Goal: Task Accomplishment & Management: Manage account settings

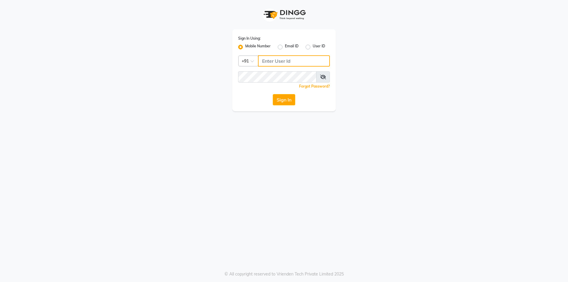
click at [298, 59] on input "Username" at bounding box center [294, 60] width 72 height 11
type input "7045207023"
click at [326, 75] on span at bounding box center [323, 76] width 14 height 11
click at [324, 75] on icon at bounding box center [323, 77] width 6 height 5
click at [280, 98] on button "Sign In" at bounding box center [284, 99] width 22 height 11
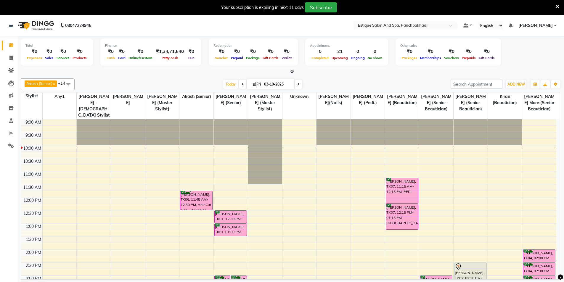
click at [557, 5] on icon at bounding box center [557, 6] width 4 height 5
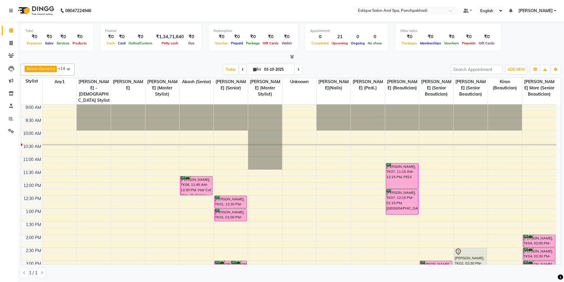
scroll to position [59, 0]
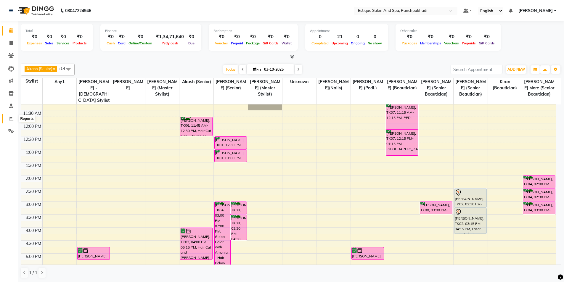
click at [10, 120] on icon at bounding box center [11, 118] width 4 height 4
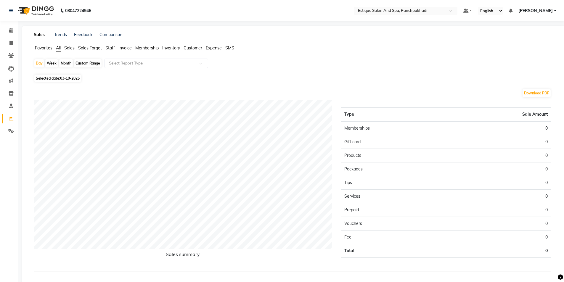
click at [64, 62] on div "Month" at bounding box center [66, 63] width 14 height 8
select select "10"
select select "2025"
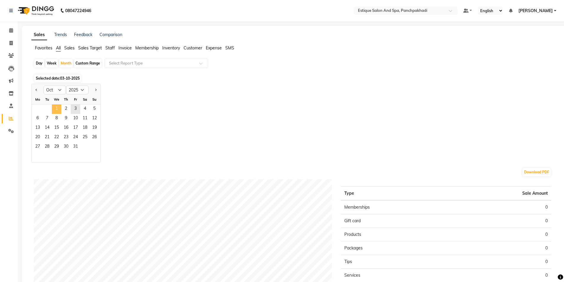
click at [58, 108] on span "1" at bounding box center [56, 108] width 9 height 9
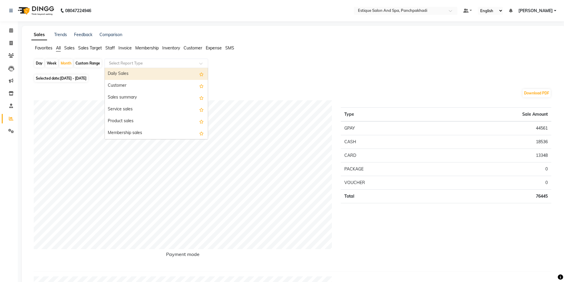
click at [119, 62] on input "text" at bounding box center [150, 63] width 85 height 6
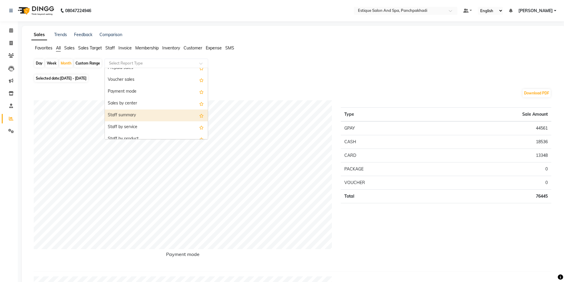
click at [137, 115] on div "Staff summary" at bounding box center [156, 116] width 103 height 12
select select "full_report"
select select "csv"
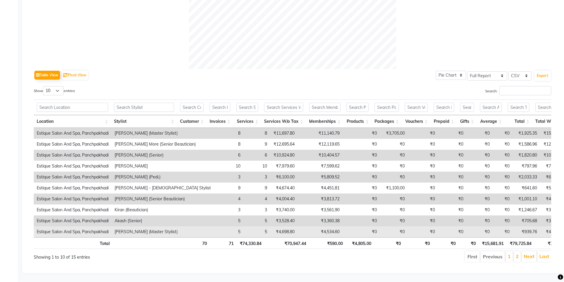
scroll to position [243, 0]
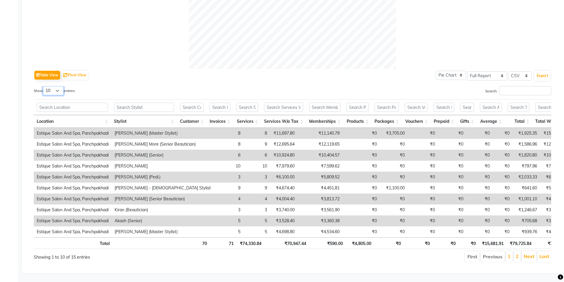
click at [51, 86] on select "10 25 50 100" at bounding box center [53, 90] width 21 height 9
select select "100"
click at [44, 86] on select "10 25 50 100" at bounding box center [53, 90] width 21 height 9
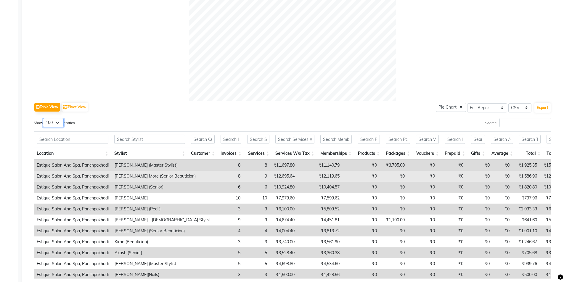
scroll to position [218, 0]
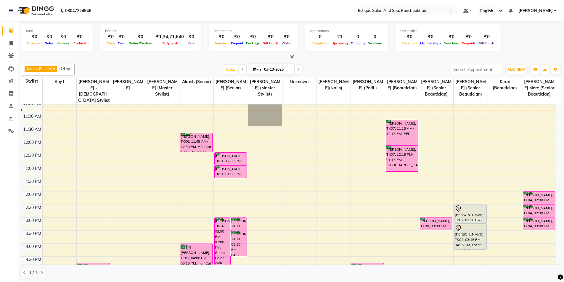
scroll to position [30, 0]
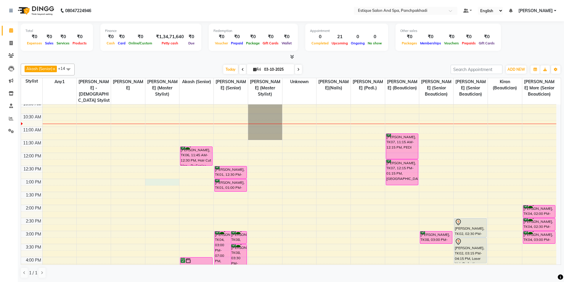
click at [160, 181] on div "9:00 AM 9:30 AM 10:00 AM 10:30 AM 11:00 AM 11:30 AM 12:00 PM 12:30 PM 1:00 PM 1…" at bounding box center [288, 244] width 535 height 338
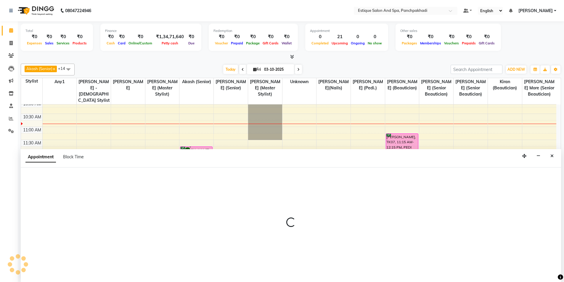
scroll to position [0, 0]
click at [553, 156] on icon "Close" at bounding box center [551, 156] width 3 height 4
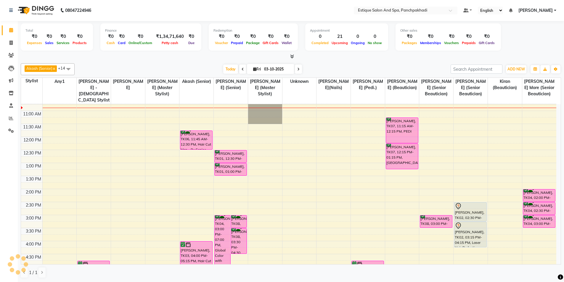
scroll to position [59, 0]
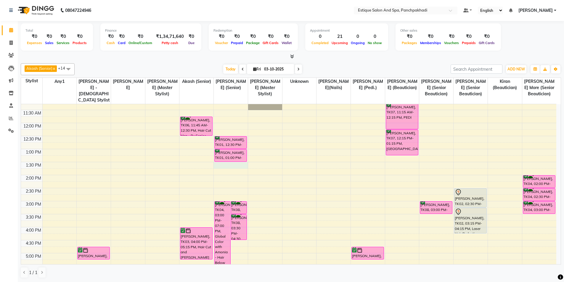
click at [227, 165] on div "9:00 AM 9:30 AM 10:00 AM 10:30 AM 11:00 AM 11:30 AM 12:00 PM 12:30 PM 1:00 PM 1…" at bounding box center [288, 214] width 535 height 338
select select "15909"
select select "810"
select select "tentative"
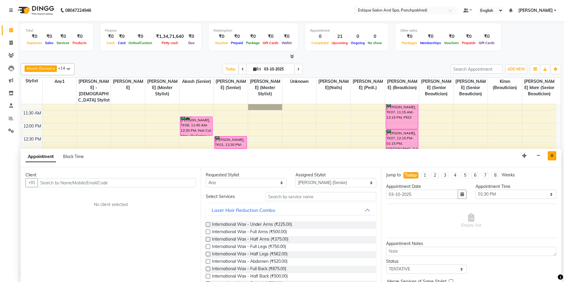
click at [551, 156] on icon "Close" at bounding box center [551, 156] width 3 height 4
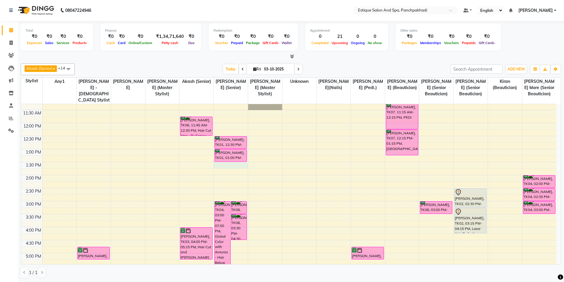
click at [219, 167] on div "9:00 AM 9:30 AM 10:00 AM 10:30 AM 11:00 AM 11:30 AM 12:00 PM 12:30 PM 1:00 PM 1…" at bounding box center [288, 214] width 535 height 338
select select "15909"
select select "810"
select select "tentative"
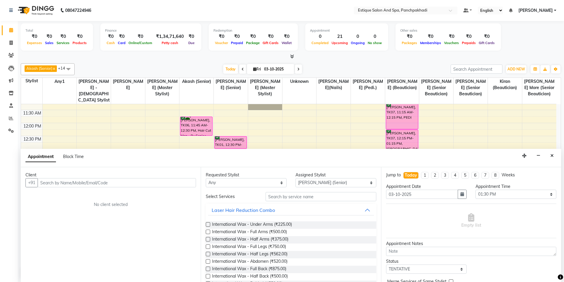
click at [70, 182] on input "text" at bounding box center [117, 182] width 158 height 9
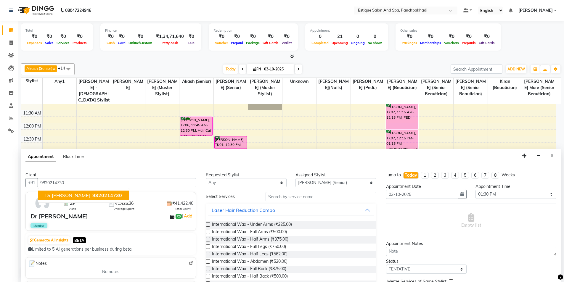
click at [90, 194] on span "Dr [PERSON_NAME]" at bounding box center [67, 195] width 45 height 6
type input "9820214730"
click at [241, 188] on div "Requested Stylist Any [PERSON_NAME] (master stylist) [PERSON_NAME] (Senior) [PE…" at bounding box center [291, 224] width 180 height 115
click at [219, 184] on select "Any [PERSON_NAME] (master stylist) [PERSON_NAME] (Senior) [PERSON_NAME]( Senior…" at bounding box center [246, 182] width 81 height 9
select select "15909"
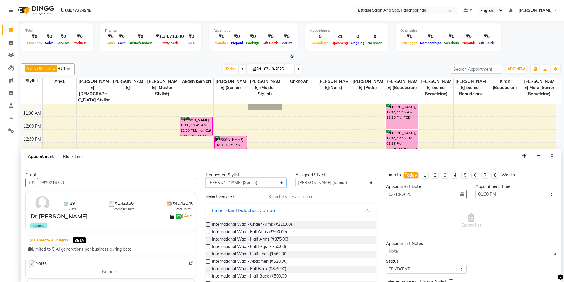
click at [223, 186] on select "Any [PERSON_NAME] (master stylist) [PERSON_NAME] (Senior) [PERSON_NAME]( Senior…" at bounding box center [246, 182] width 81 height 9
click at [296, 194] on input "text" at bounding box center [320, 196] width 111 height 9
click at [296, 199] on input "text" at bounding box center [320, 196] width 111 height 9
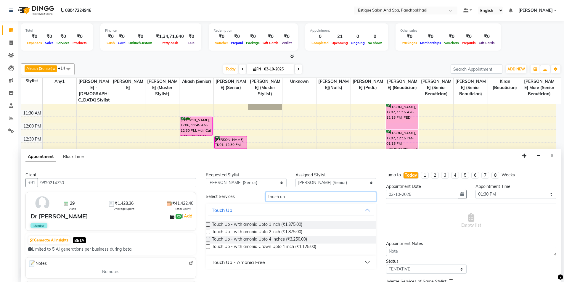
type input "touch up"
click at [244, 265] on div "Touch Up - Amonia Free" at bounding box center [238, 262] width 53 height 7
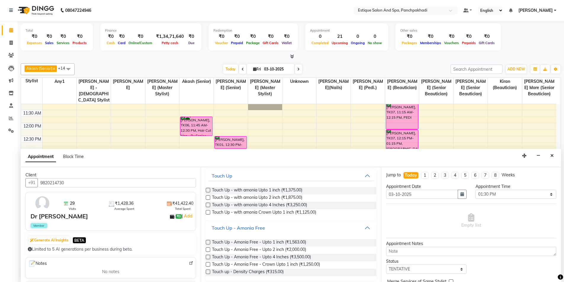
scroll to position [37, 0]
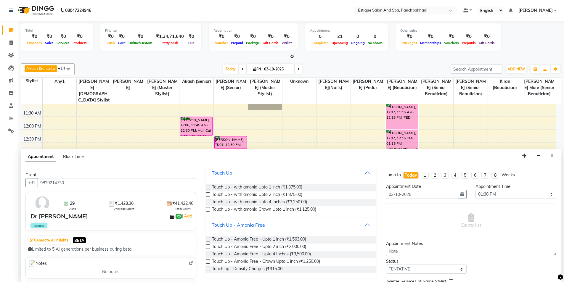
click at [205, 238] on div "Requested Stylist Any [PERSON_NAME] (master stylist) [PERSON_NAME] (Senior) [PE…" at bounding box center [291, 224] width 180 height 115
click at [206, 237] on label at bounding box center [208, 239] width 4 height 4
click at [206, 238] on input "checkbox" at bounding box center [208, 240] width 4 height 4
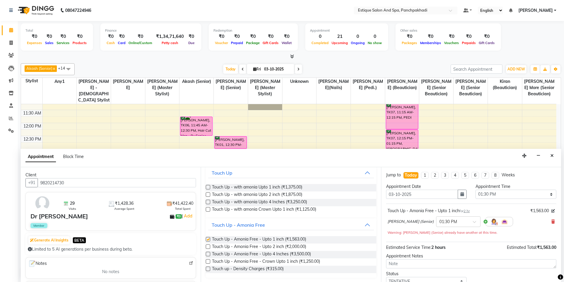
checkbox input "false"
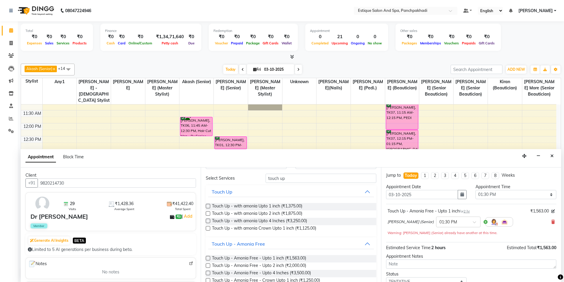
scroll to position [0, 0]
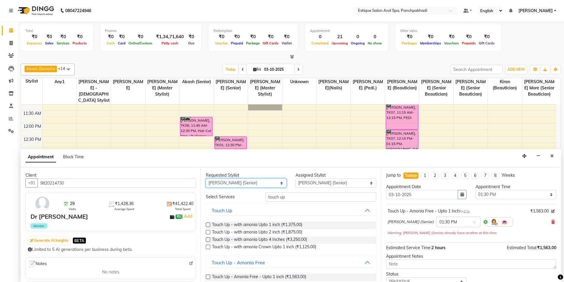
click at [257, 185] on select "Any [PERSON_NAME] (master stylist) [PERSON_NAME] (Senior) [PERSON_NAME]( Senior…" at bounding box center [246, 182] width 81 height 9
select select "15917"
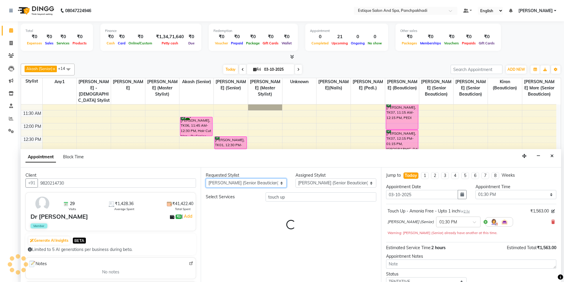
click at [257, 185] on select "Any [PERSON_NAME] (master stylist) [PERSON_NAME] (Senior) [PERSON_NAME]( Senior…" at bounding box center [246, 182] width 81 height 9
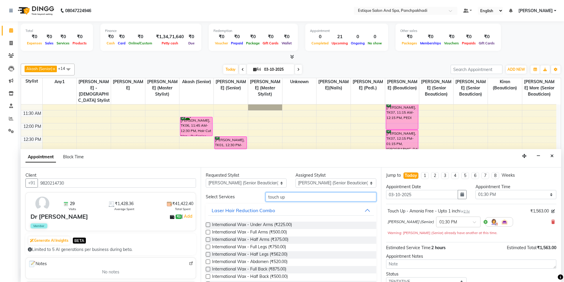
click at [291, 194] on input "touch up" at bounding box center [320, 196] width 111 height 9
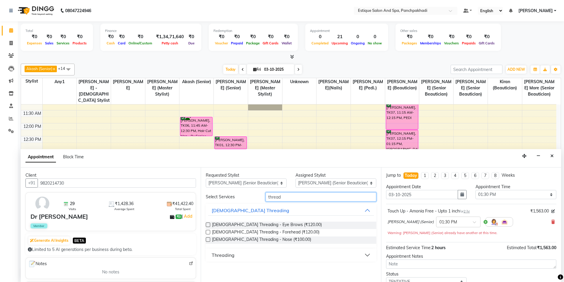
type input "thread"
click at [234, 249] on div "Threading" at bounding box center [291, 255] width 170 height 13
click at [227, 255] on div "Threading" at bounding box center [223, 254] width 23 height 7
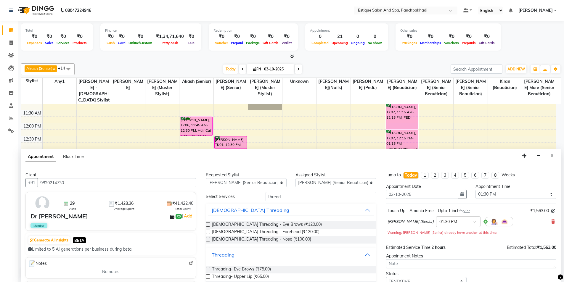
click at [208, 270] on label at bounding box center [208, 269] width 4 height 4
click at [208, 270] on input "checkbox" at bounding box center [208, 270] width 4 height 4
checkbox input "true"
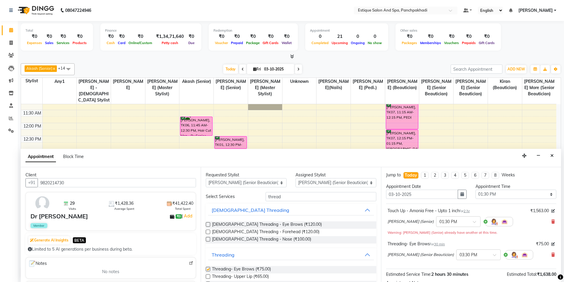
click at [207, 276] on label at bounding box center [208, 276] width 4 height 4
click at [207, 276] on input "checkbox" at bounding box center [208, 277] width 4 height 4
checkbox input "true"
checkbox input "false"
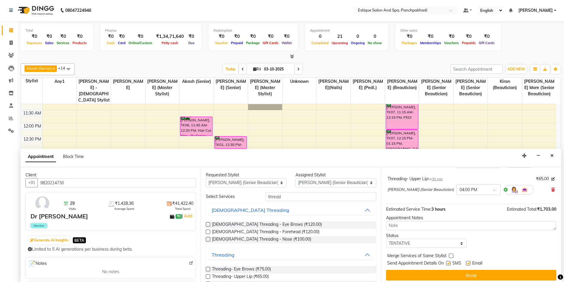
scroll to position [95, 0]
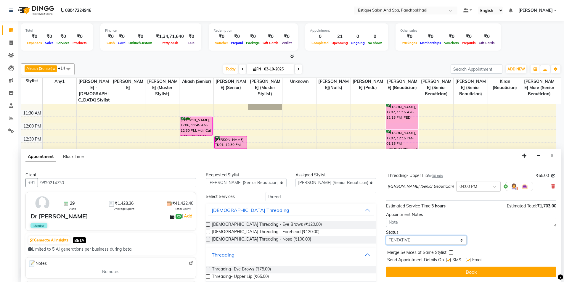
click at [423, 242] on select "Select TENTATIVE CONFIRM CHECK-IN UPCOMING" at bounding box center [426, 240] width 81 height 9
select select "confirm booking"
click at [386, 236] on select "Select TENTATIVE CONFIRM CHECK-IN UPCOMING" at bounding box center [426, 240] width 81 height 9
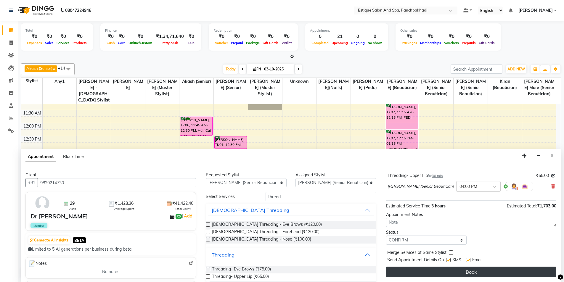
click at [439, 273] on button "Book" at bounding box center [471, 272] width 170 height 11
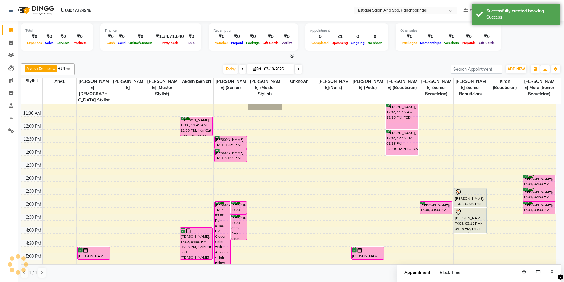
scroll to position [0, 0]
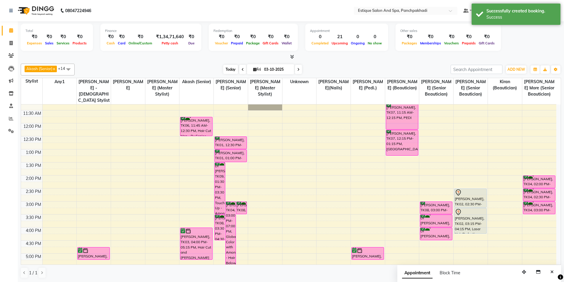
click at [226, 70] on span "Today" at bounding box center [230, 69] width 15 height 9
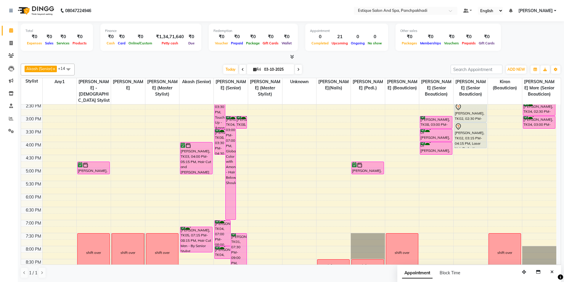
scroll to position [115, 0]
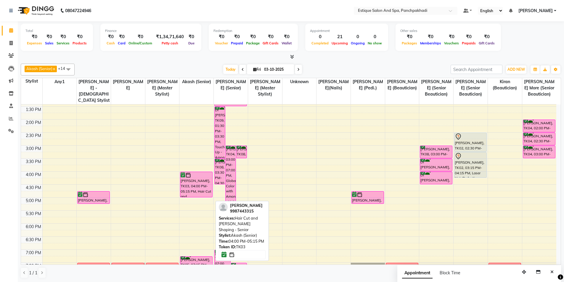
drag, startPoint x: 193, startPoint y: 204, endPoint x: 193, endPoint y: 196, distance: 8.0
click at [193, 196] on div "[PERSON_NAME], TK06, 11:45 AM-12:30 PM, Hair Cut Men - By Senior Stylist [PERSO…" at bounding box center [196, 158] width 34 height 338
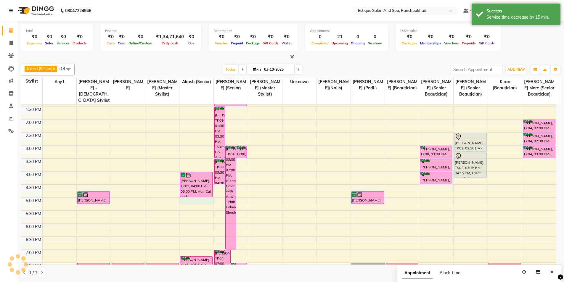
click at [193, 203] on div "9:00 AM 9:30 AM 10:00 AM 10:30 AM 11:00 AM 11:30 AM 12:00 PM 12:30 PM 1:00 PM 1…" at bounding box center [288, 158] width 535 height 338
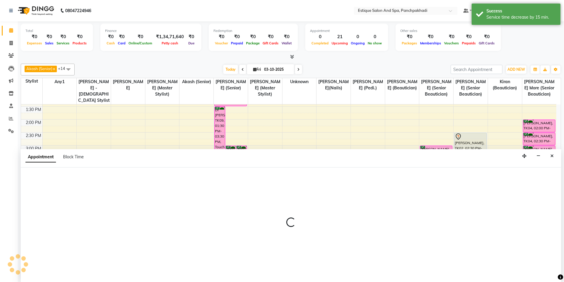
scroll to position [0, 0]
select select "15901"
select select "tentative"
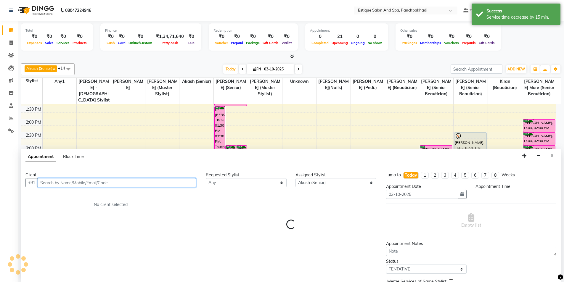
select select "1020"
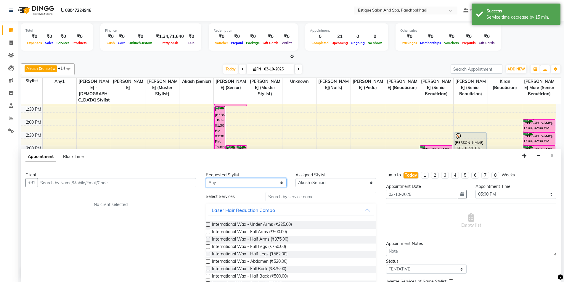
click at [233, 187] on select "Any [PERSON_NAME] (master stylist) [PERSON_NAME] (Senior) [PERSON_NAME]( Senior…" at bounding box center [246, 182] width 81 height 9
select select "15901"
drag, startPoint x: 233, startPoint y: 187, endPoint x: 228, endPoint y: 188, distance: 5.7
click at [231, 187] on div "Requested Stylist Any [PERSON_NAME] (master stylist) [PERSON_NAME] (Senior) [PE…" at bounding box center [291, 224] width 180 height 115
click at [87, 184] on input "text" at bounding box center [117, 182] width 158 height 9
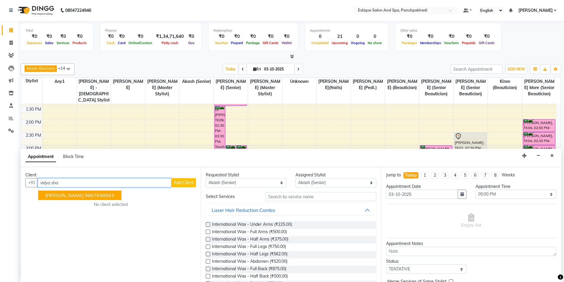
click at [99, 197] on ngb-highlight "9867648663" at bounding box center [100, 195] width 30 height 6
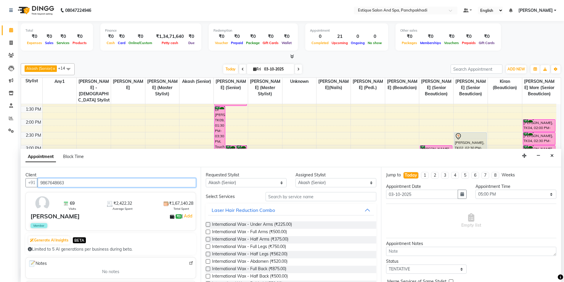
type input "9867648663"
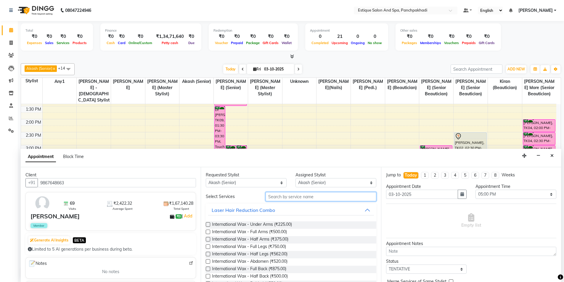
click at [298, 196] on input "text" at bounding box center [320, 196] width 111 height 9
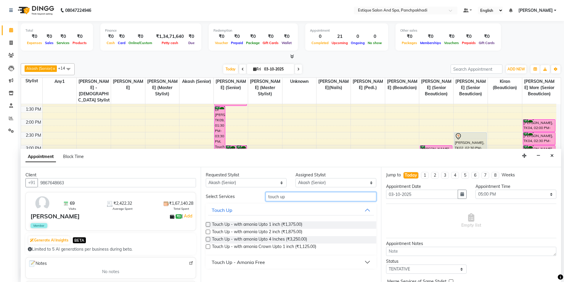
type input "touch up"
click at [250, 265] on div "Touch Up - Amonia Free" at bounding box center [238, 262] width 53 height 7
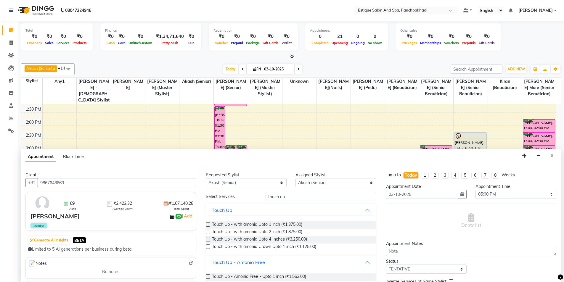
scroll to position [30, 0]
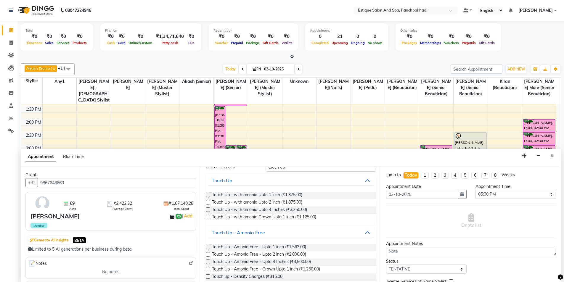
click at [208, 245] on label at bounding box center [208, 247] width 4 height 4
click at [208, 246] on input "checkbox" at bounding box center [208, 248] width 4 height 4
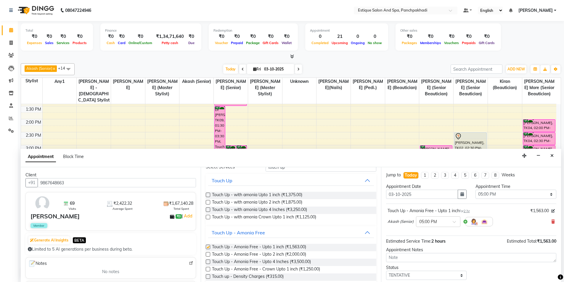
checkbox input "false"
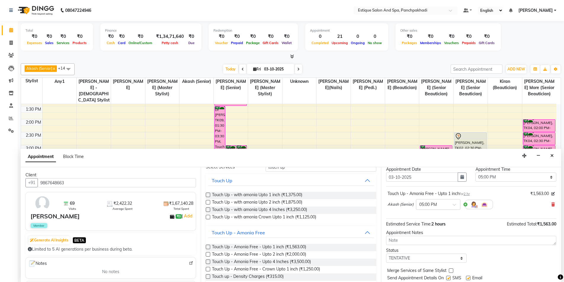
scroll to position [35, 0]
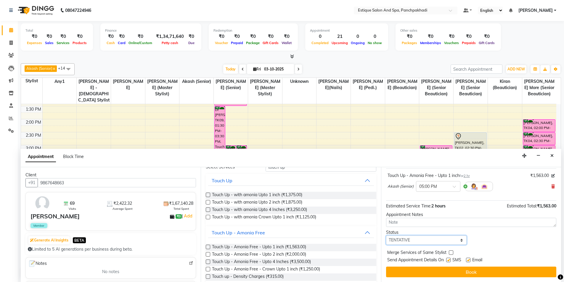
click at [410, 239] on select "Select TENTATIVE CONFIRM CHECK-IN UPCOMING" at bounding box center [426, 240] width 81 height 9
select select "confirm booking"
click at [386, 236] on select "Select TENTATIVE CONFIRM CHECK-IN UPCOMING" at bounding box center [426, 240] width 81 height 9
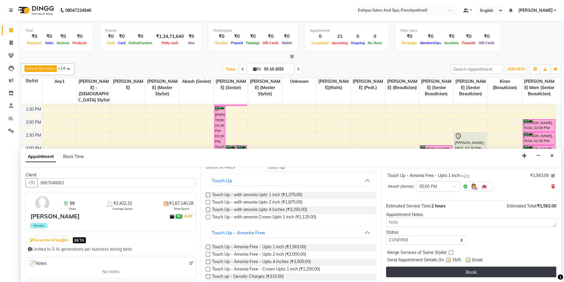
click at [433, 271] on button "Book" at bounding box center [471, 272] width 170 height 11
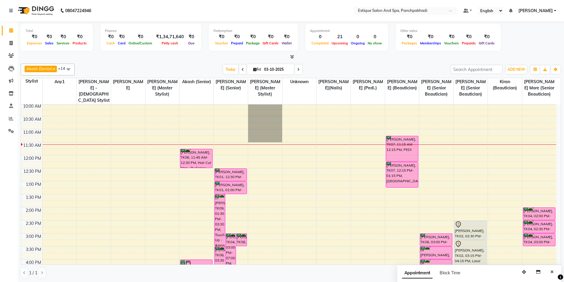
scroll to position [26, 0]
click at [242, 70] on icon at bounding box center [243, 70] width 2 height 4
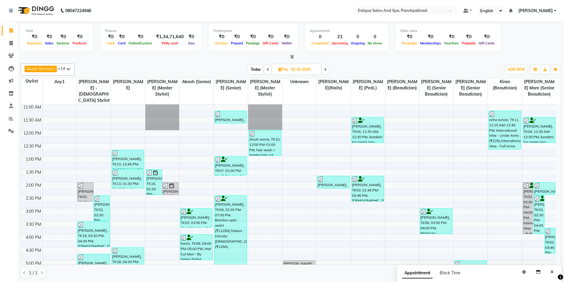
scroll to position [0, 0]
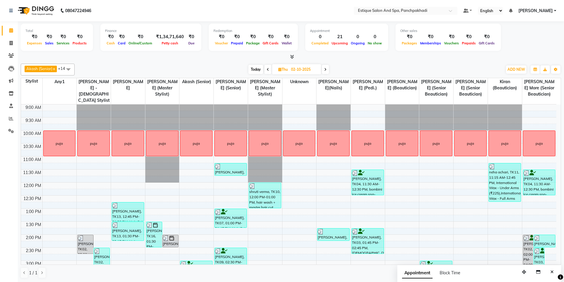
click at [223, 60] on div at bounding box center [291, 57] width 540 height 6
click at [201, 65] on div "[PERSON_NAME] (Senior) x Any1 x Dhananjay (master stylist) x [PERSON_NAME] (Sen…" at bounding box center [291, 70] width 540 height 12
click at [252, 67] on span "Today" at bounding box center [255, 69] width 15 height 9
type input "03-10-2025"
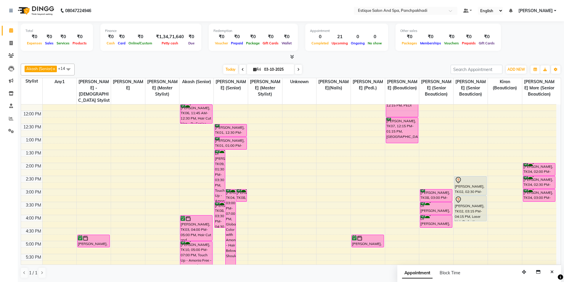
scroll to position [82, 0]
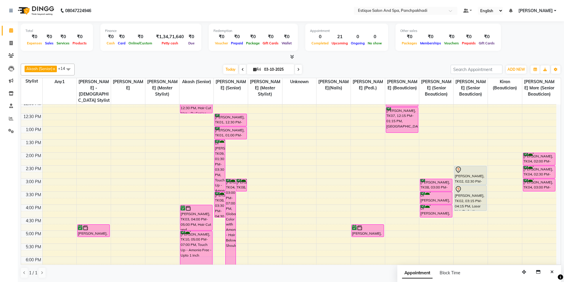
click at [151, 159] on div "9:00 AM 9:30 AM 10:00 AM 10:30 AM 11:00 AM 11:30 AM 12:00 PM 12:30 PM 1:00 PM 1…" at bounding box center [288, 191] width 535 height 338
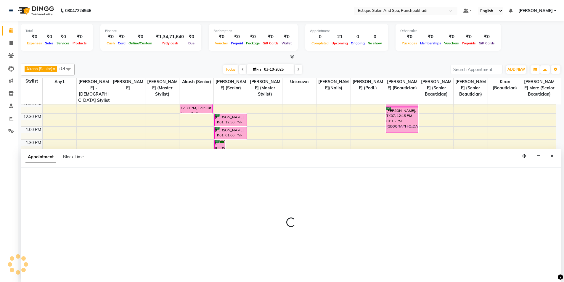
scroll to position [0, 0]
select select "57922"
select select "840"
select select "tentative"
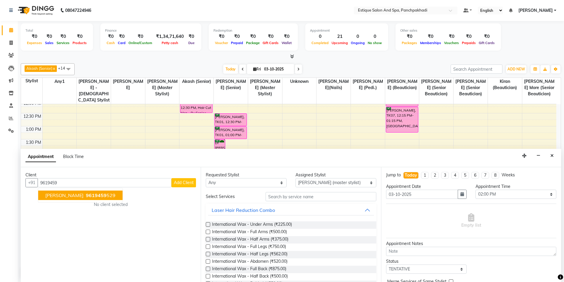
click at [83, 195] on span "[PERSON_NAME]" at bounding box center [64, 195] width 38 height 6
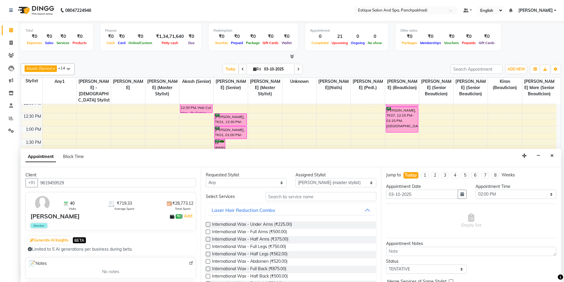
click at [68, 183] on input "9619459529" at bounding box center [117, 182] width 158 height 9
type input "9619459529"
click at [232, 185] on select "Any [PERSON_NAME] (master stylist) [PERSON_NAME] (Senior) [PERSON_NAME]( Senior…" at bounding box center [246, 182] width 81 height 9
select select "60509"
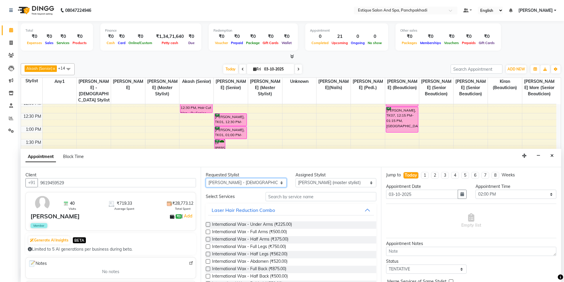
click at [206, 178] on select "Any [PERSON_NAME] (master stylist) [PERSON_NAME] (Senior) [PERSON_NAME]( Senior…" at bounding box center [246, 182] width 81 height 9
select select "60509"
click at [285, 197] on input "text" at bounding box center [320, 196] width 111 height 9
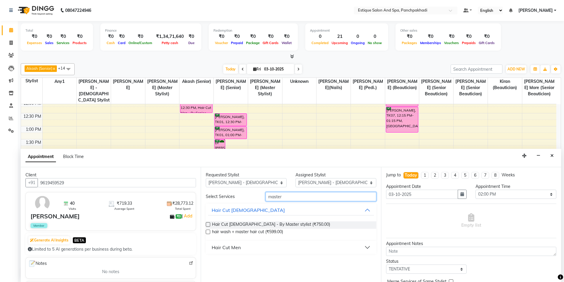
type input "master"
click at [234, 247] on div "Hair Cut Men" at bounding box center [226, 247] width 29 height 7
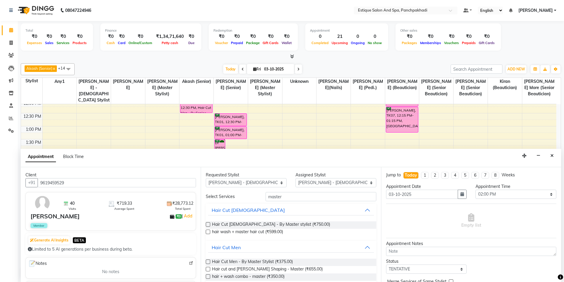
click at [210, 269] on label at bounding box center [208, 269] width 4 height 4
click at [210, 269] on input "checkbox" at bounding box center [208, 270] width 4 height 4
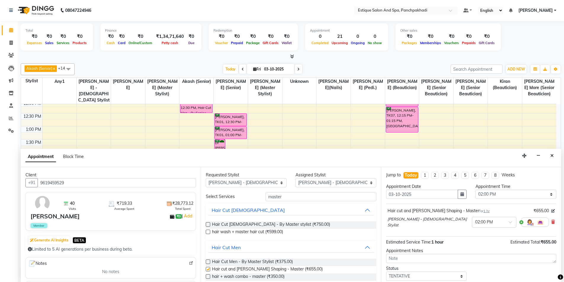
checkbox input "false"
click at [513, 194] on select "Select 10:00 AM 10:15 AM 10:30 AM 10:45 AM 11:00 AM 11:15 AM 11:30 AM 11:45 AM …" at bounding box center [515, 194] width 81 height 9
select select "960"
click at [475, 190] on select "Select 10:00 AM 10:15 AM 10:30 AM 10:45 AM 11:00 AM 11:15 AM 11:30 AM 11:45 AM …" at bounding box center [515, 194] width 81 height 9
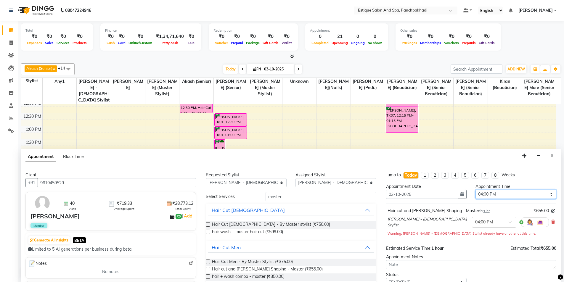
scroll to position [0, 0]
click at [317, 183] on select "Select [PERSON_NAME] (master stylist) [PERSON_NAME] (Senior) [PERSON_NAME]( Sen…" at bounding box center [335, 182] width 81 height 9
select select "78185"
click at [317, 183] on select "Select [PERSON_NAME] (master stylist) [PERSON_NAME] (Senior) [PERSON_NAME]( Sen…" at bounding box center [335, 182] width 81 height 9
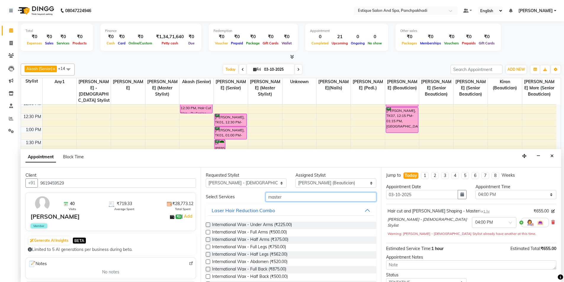
click at [300, 197] on input "master" at bounding box center [320, 196] width 111 height 9
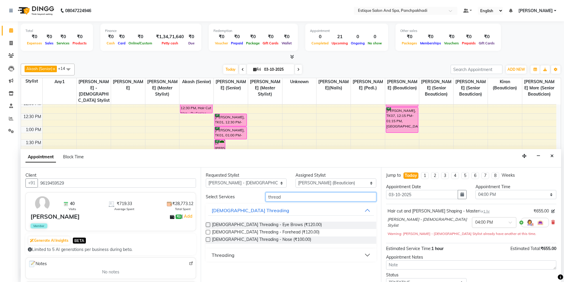
type input "thread"
click at [229, 255] on div "Threading" at bounding box center [223, 255] width 23 height 7
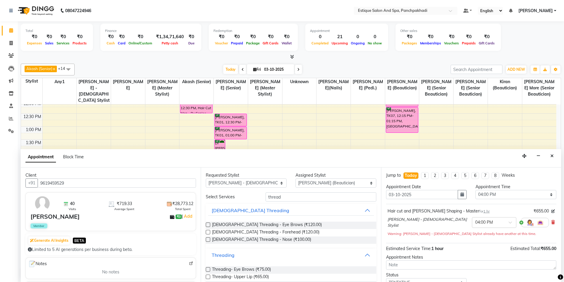
scroll to position [30, 0]
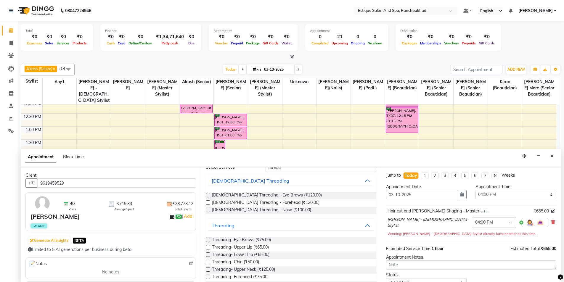
click at [208, 241] on label at bounding box center [208, 240] width 4 height 4
click at [208, 241] on input "checkbox" at bounding box center [208, 241] width 4 height 4
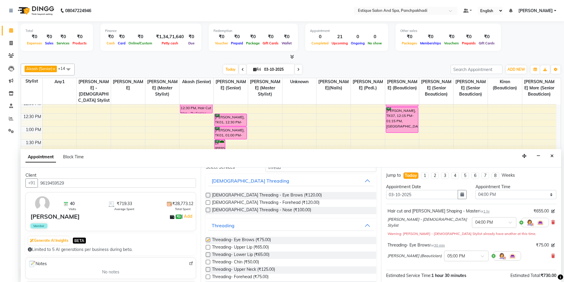
checkbox input "false"
click at [207, 247] on label at bounding box center [208, 247] width 4 height 4
click at [207, 247] on input "checkbox" at bounding box center [208, 248] width 4 height 4
checkbox input "false"
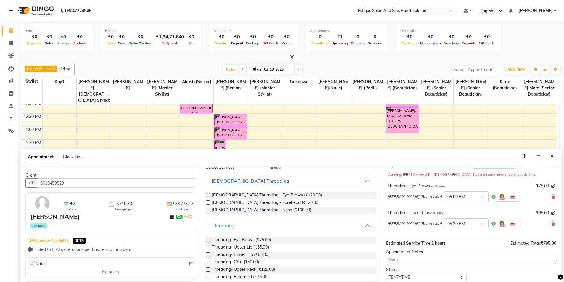
click at [467, 195] on div at bounding box center [466, 196] width 44 height 6
click at [451, 222] on div "04:00 PM" at bounding box center [466, 223] width 44 height 11
click at [462, 224] on input "text" at bounding box center [460, 223] width 26 height 6
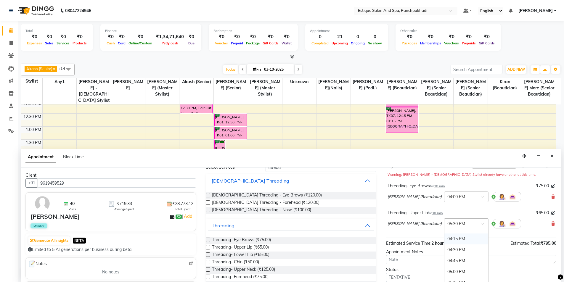
click at [452, 238] on div "04:15 PM" at bounding box center [466, 239] width 44 height 11
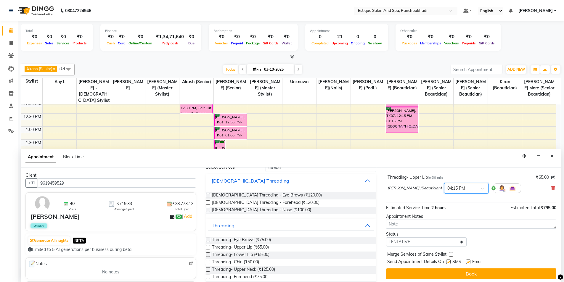
scroll to position [95, 0]
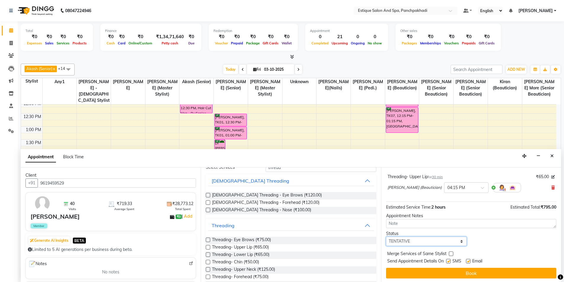
click at [425, 241] on select "Select TENTATIVE CONFIRM CHECK-IN UPCOMING" at bounding box center [426, 241] width 81 height 9
select select "confirm booking"
click at [386, 237] on select "Select TENTATIVE CONFIRM CHECK-IN UPCOMING" at bounding box center [426, 241] width 81 height 9
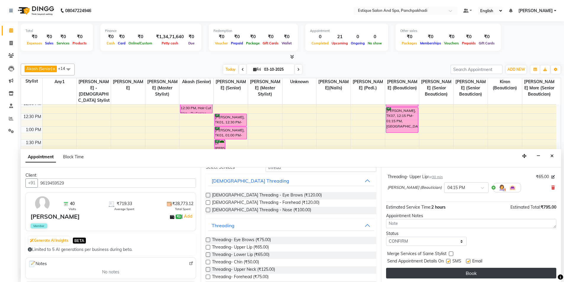
click at [425, 272] on button "Book" at bounding box center [471, 273] width 170 height 11
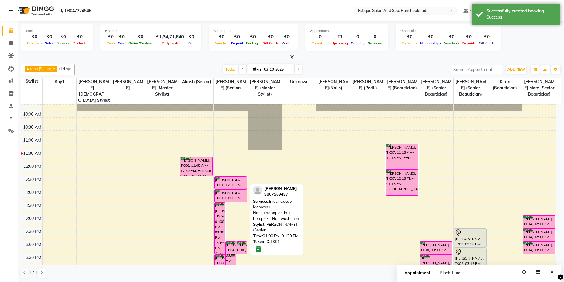
scroll to position [30, 0]
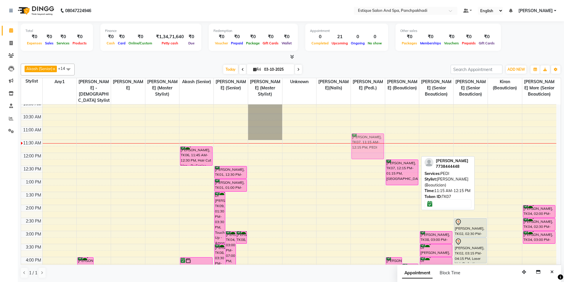
drag, startPoint x: 401, startPoint y: 148, endPoint x: 381, endPoint y: 149, distance: 19.5
click at [376, 149] on tr "[PERSON_NAME], TK11, 04:00 PM-05:00 PM, Hair cut and [PERSON_NAME] Shaping - Ma…" at bounding box center [288, 244] width 535 height 338
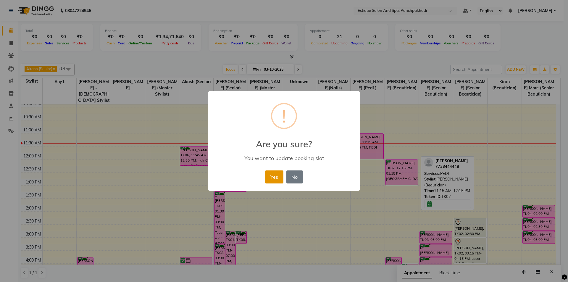
click at [278, 177] on button "Yes" at bounding box center [274, 176] width 18 height 13
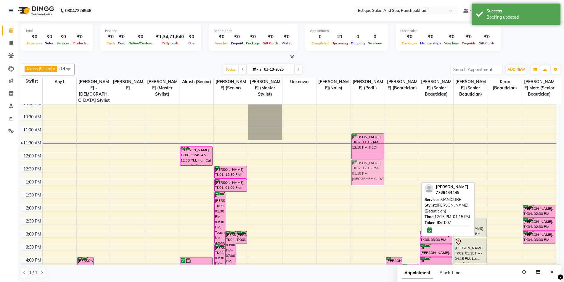
drag, startPoint x: 398, startPoint y: 170, endPoint x: 378, endPoint y: 172, distance: 20.0
click at [360, 173] on tr "[PERSON_NAME], TK11, 04:00 PM-05:00 PM, Hair cut and [PERSON_NAME] Shaping - Ma…" at bounding box center [288, 244] width 535 height 338
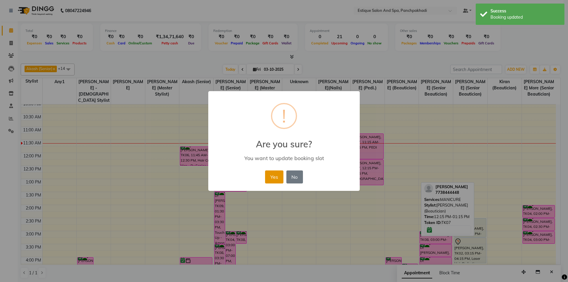
click at [270, 174] on button "Yes" at bounding box center [274, 176] width 18 height 13
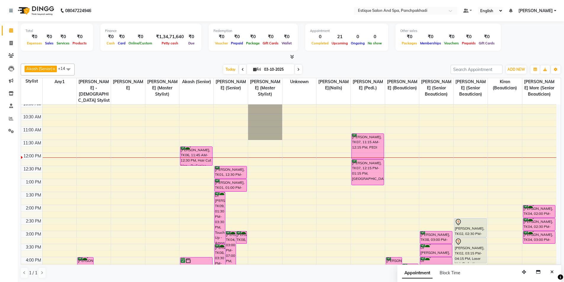
click at [278, 72] on input "03-10-2025" at bounding box center [277, 69] width 30 height 9
select select "10"
select select "2025"
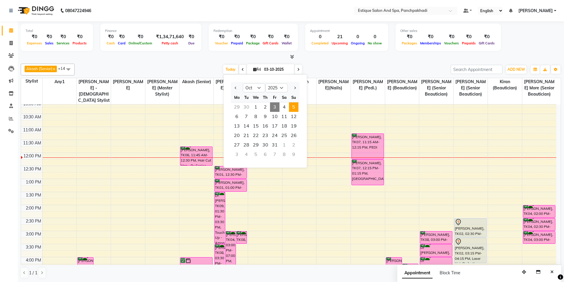
click at [293, 105] on span "5" at bounding box center [293, 106] width 9 height 9
type input "05-10-2025"
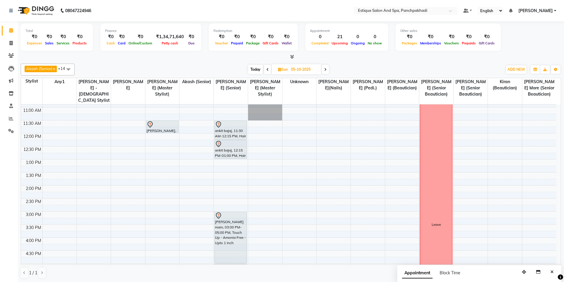
scroll to position [49, 0]
click at [187, 123] on div "9:00 AM 9:30 AM 10:00 AM 10:30 AM 11:00 AM 11:30 AM 12:00 PM 12:30 PM 1:00 PM 1…" at bounding box center [288, 225] width 535 height 338
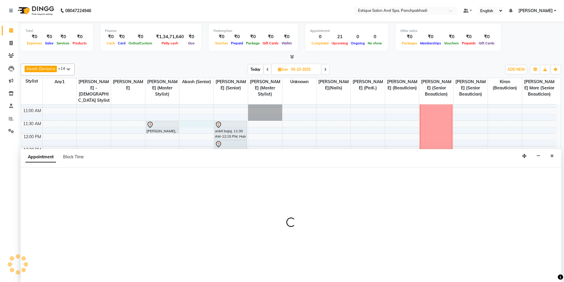
scroll to position [0, 0]
click at [190, 113] on div "9:00 AM 9:30 AM 10:00 AM 10:30 AM 11:00 AM 11:30 AM 12:00 PM 12:30 PM 1:00 PM 1…" at bounding box center [288, 224] width 535 height 338
select select "15901"
select select "tentative"
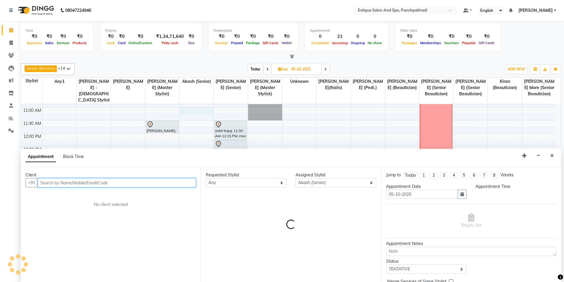
select select "660"
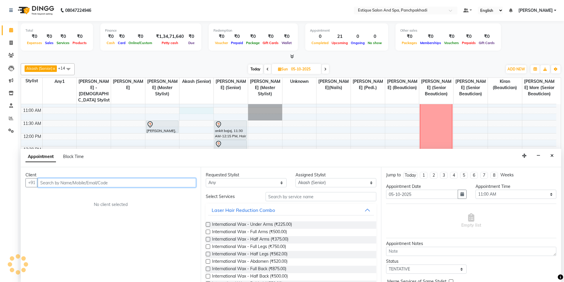
click at [147, 184] on input "text" at bounding box center [117, 182] width 158 height 9
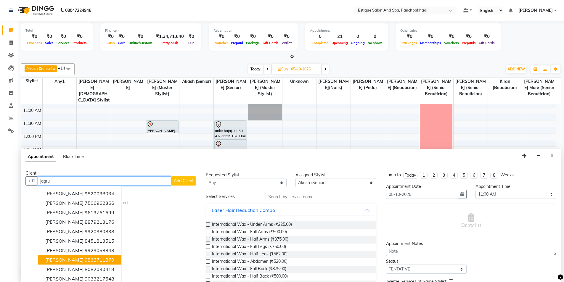
scroll to position [0, 0]
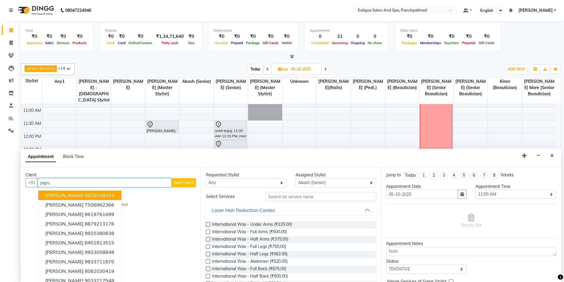
click at [85, 193] on ngb-highlight "9820038034" at bounding box center [100, 195] width 30 height 6
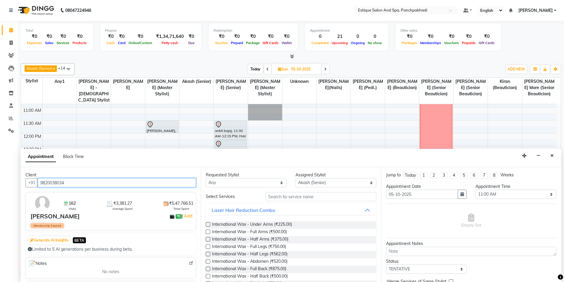
type input "9820038034"
click at [305, 192] on div "Requested Stylist Any [PERSON_NAME] (master stylist) [PERSON_NAME] (Senior) [PE…" at bounding box center [291, 224] width 180 height 115
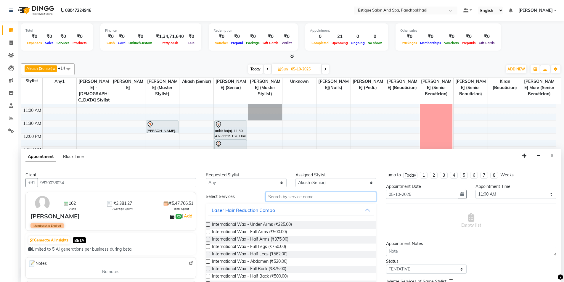
click at [308, 199] on input "text" at bounding box center [320, 196] width 111 height 9
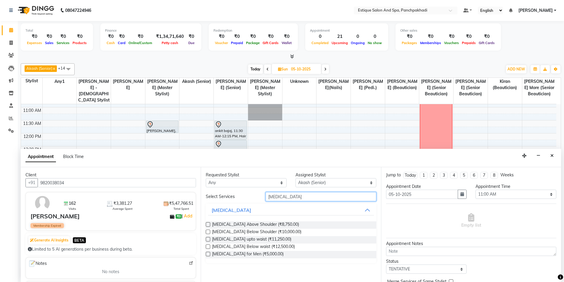
type input "[MEDICAL_DATA]"
click at [209, 232] on label at bounding box center [208, 232] width 4 height 4
click at [209, 232] on input "checkbox" at bounding box center [208, 233] width 4 height 4
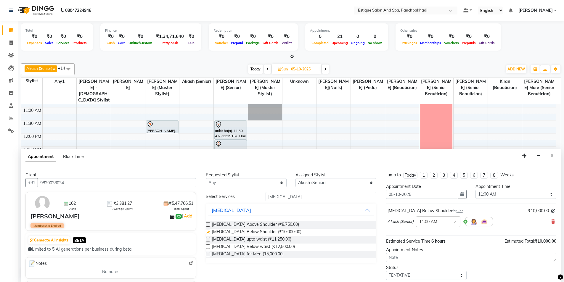
checkbox input "false"
click at [483, 196] on select "Select 10:00 AM 10:15 AM 10:30 AM 10:45 AM 11:00 AM 11:15 AM 11:30 AM 11:45 AM …" at bounding box center [515, 194] width 81 height 9
select select "690"
click at [475, 190] on select "Select 10:00 AM 10:15 AM 10:30 AM 10:45 AM 11:00 AM 11:15 AM 11:30 AM 11:45 AM …" at bounding box center [515, 194] width 81 height 9
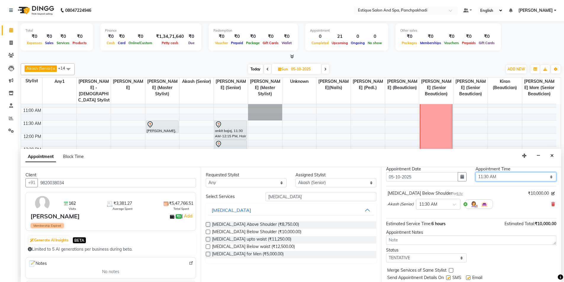
scroll to position [35, 0]
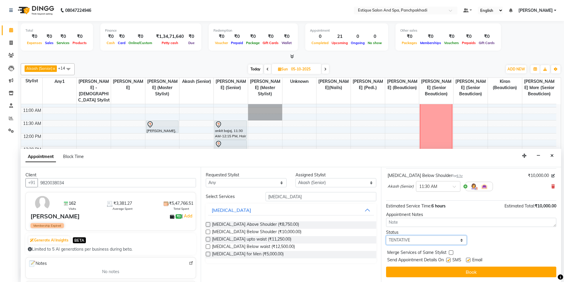
click at [412, 239] on select "Select TENTATIVE CONFIRM UPCOMING" at bounding box center [426, 240] width 81 height 9
click at [386, 236] on select "Select TENTATIVE CONFIRM UPCOMING" at bounding box center [426, 240] width 81 height 9
drag, startPoint x: 417, startPoint y: 273, endPoint x: 418, endPoint y: 246, distance: 26.9
click at [418, 246] on div "Jump to [DATE] 1 2 3 4 5 6 7 8 Weeks Appointment Date [DATE] Appointment Time S…" at bounding box center [471, 224] width 180 height 115
click at [416, 242] on select "Select TENTATIVE CONFIRM UPCOMING" at bounding box center [426, 240] width 81 height 9
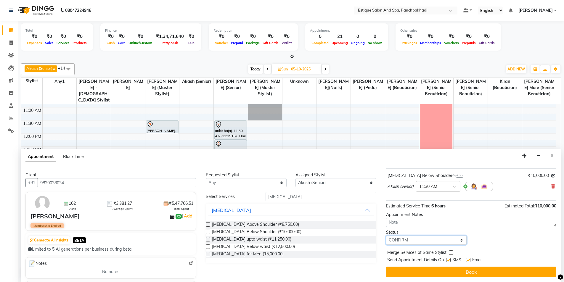
select select "tentative"
click at [386, 236] on select "Select TENTATIVE CONFIRM UPCOMING" at bounding box center [426, 240] width 81 height 9
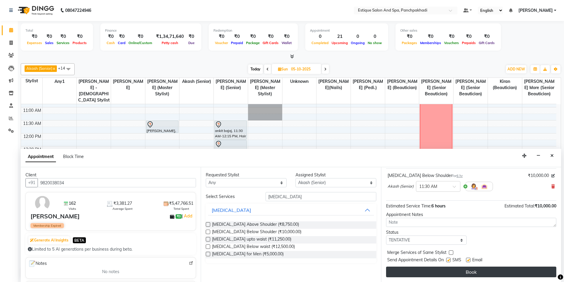
click at [420, 270] on button "Book" at bounding box center [471, 272] width 170 height 11
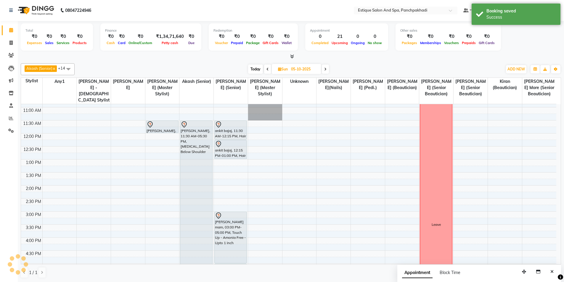
scroll to position [0, 0]
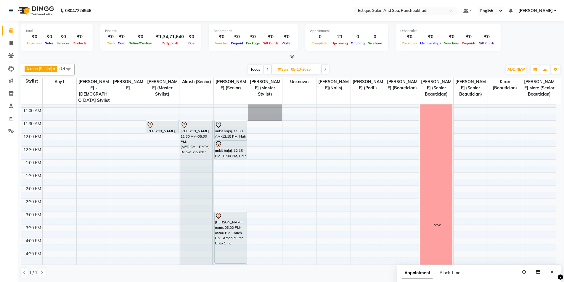
click at [255, 67] on span "Today" at bounding box center [255, 69] width 15 height 9
type input "03-10-2025"
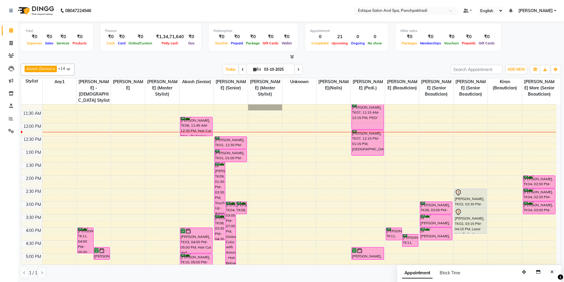
scroll to position [49, 0]
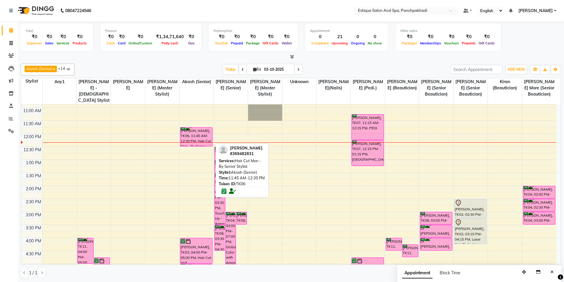
click at [191, 136] on div "[PERSON_NAME], TK06, 11:45 AM-12:30 PM, Hair Cut Men - By Senior Stylist" at bounding box center [196, 137] width 32 height 19
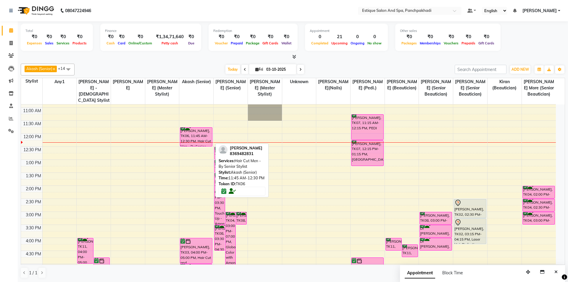
select select "6"
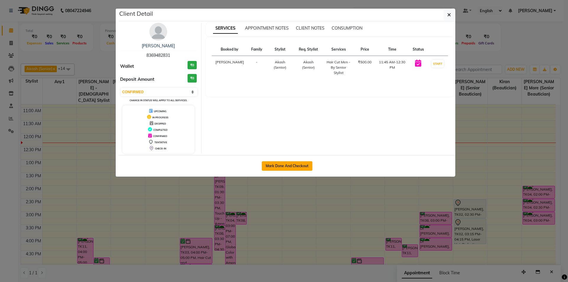
click at [281, 165] on button "Mark Done And Checkout" at bounding box center [287, 165] width 51 height 9
select select "925"
select select "service"
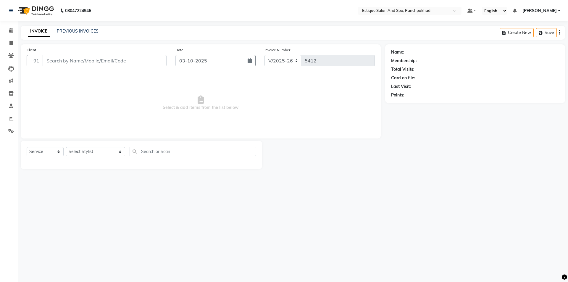
type input "8369482831"
select select "15901"
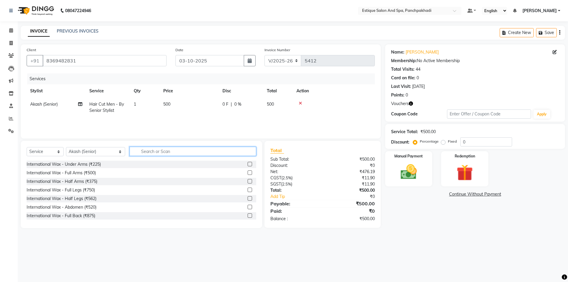
click at [146, 152] on input "text" at bounding box center [193, 151] width 127 height 9
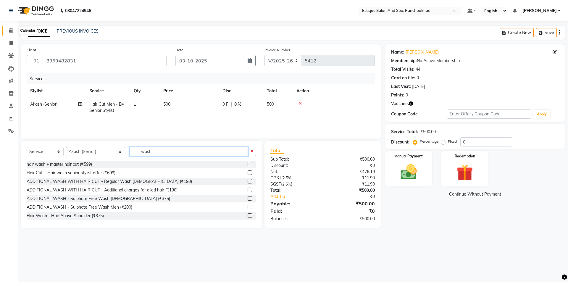
type input "wash"
click at [12, 29] on icon at bounding box center [11, 30] width 4 height 4
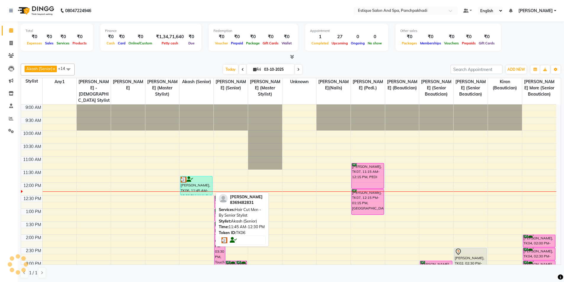
click at [198, 184] on div "[PERSON_NAME], TK06, 11:45 AM-12:30 PM, Hair Cut Men - By Senior Stylist" at bounding box center [196, 185] width 32 height 19
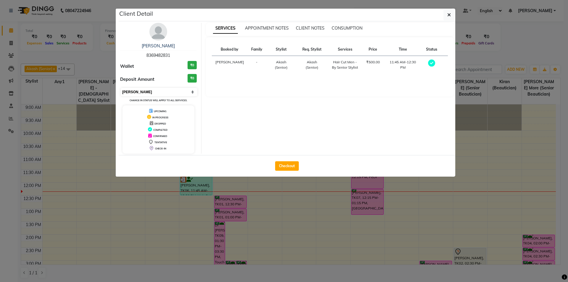
click at [145, 94] on select "Select MARK DONE UPCOMING" at bounding box center [159, 92] width 77 height 8
click at [121, 88] on select "Select MARK DONE UPCOMING" at bounding box center [159, 92] width 77 height 8
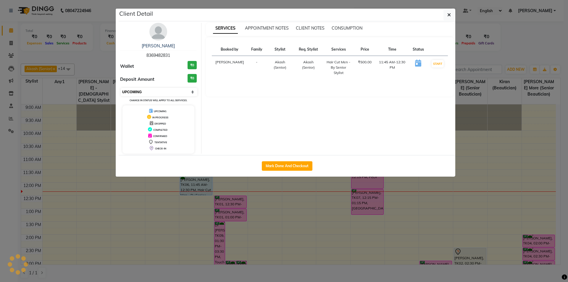
click at [143, 95] on select "Select IN SERVICE CONFIRMED TENTATIVE CHECK IN MARK DONE DROPPED UPCOMING" at bounding box center [159, 92] width 77 height 8
select select "6"
click at [121, 88] on select "Select IN SERVICE CONFIRMED TENTATIVE CHECK IN MARK DONE DROPPED UPCOMING" at bounding box center [159, 92] width 77 height 8
click at [447, 15] on button "button" at bounding box center [449, 14] width 11 height 11
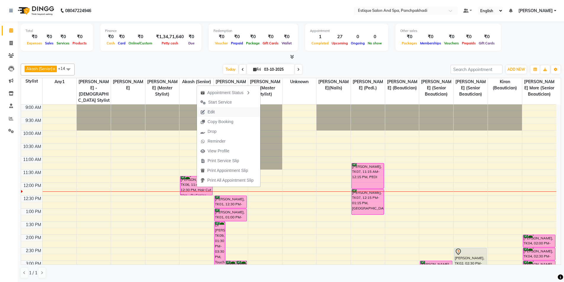
click at [206, 108] on span "Edit" at bounding box center [207, 112] width 21 height 10
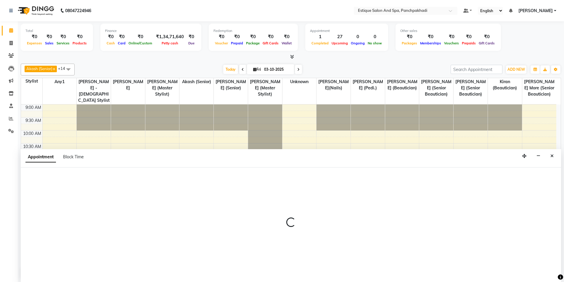
scroll to position [0, 0]
select select "confirm booking"
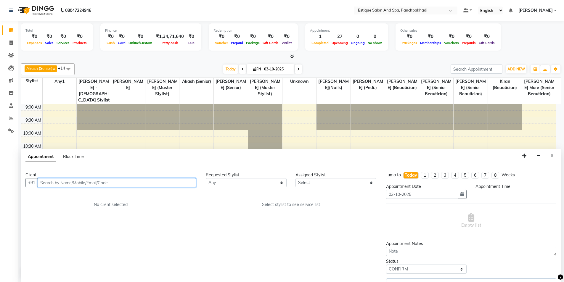
select select "15901"
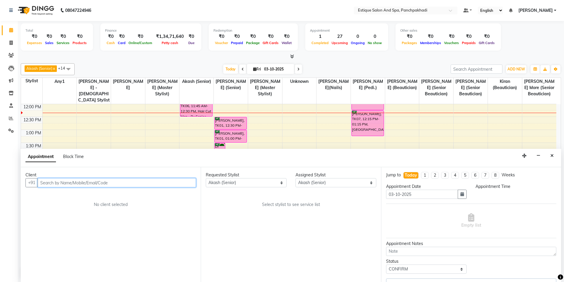
select select "705"
select select "1374"
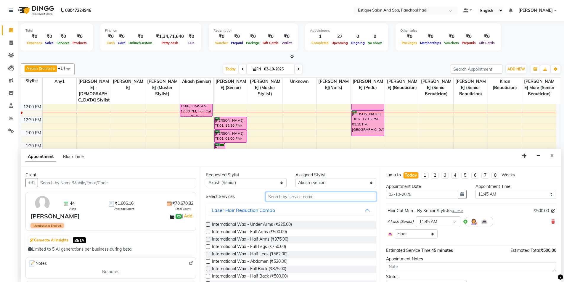
click at [308, 199] on input "text" at bounding box center [320, 196] width 111 height 9
click at [316, 183] on select "Select [PERSON_NAME] (master stylist) [PERSON_NAME] (Senior) [PERSON_NAME]( Sen…" at bounding box center [335, 182] width 81 height 9
select select "78185"
click at [295, 178] on select "Select [PERSON_NAME] (master stylist) [PERSON_NAME] (Senior) [PERSON_NAME]( Sen…" at bounding box center [335, 182] width 81 height 9
click at [309, 197] on input "text" at bounding box center [320, 196] width 111 height 9
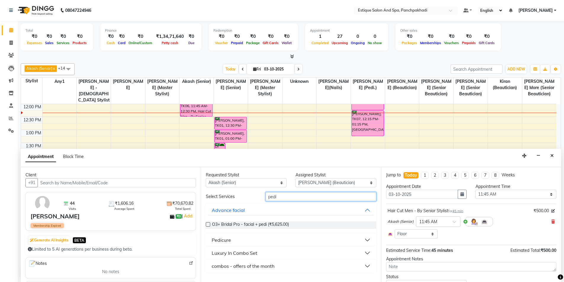
type input "pedi"
click at [218, 241] on div "Pedicure" at bounding box center [221, 239] width 19 height 7
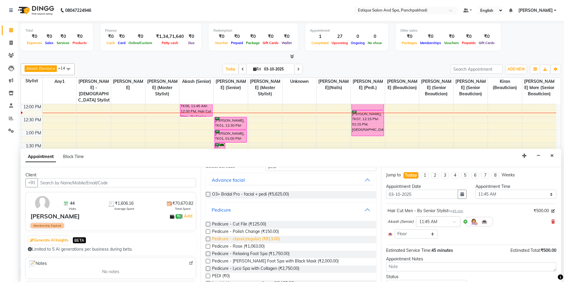
scroll to position [59, 0]
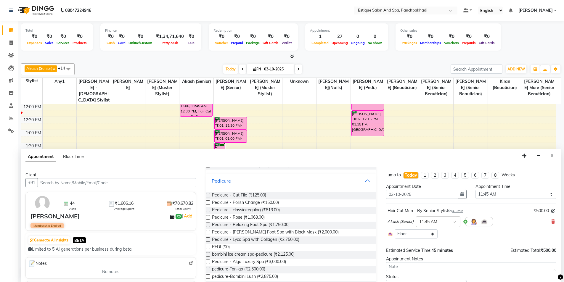
click at [207, 247] on label at bounding box center [208, 247] width 4 height 4
click at [207, 247] on input "checkbox" at bounding box center [208, 248] width 4 height 4
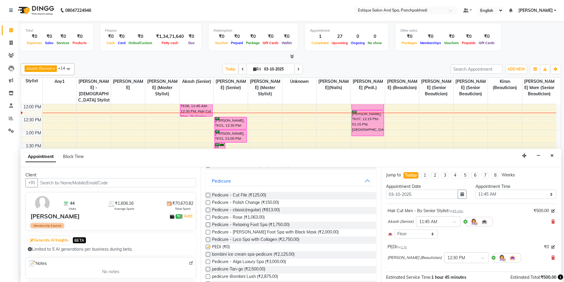
checkbox input "false"
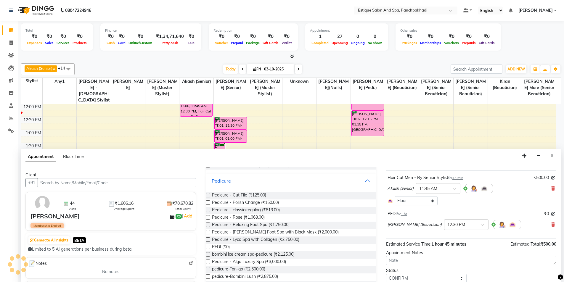
scroll to position [54, 0]
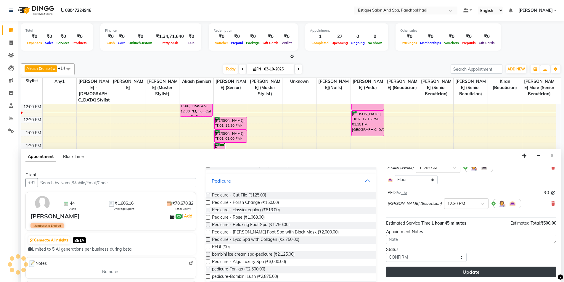
click at [427, 269] on button "Update" at bounding box center [471, 272] width 170 height 11
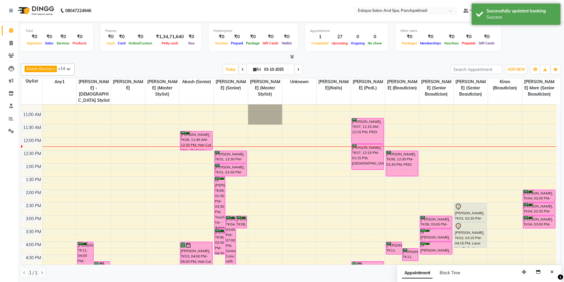
scroll to position [19, 0]
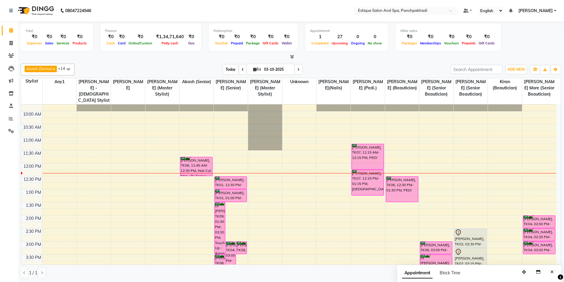
click at [224, 71] on span "Today" at bounding box center [230, 69] width 15 height 9
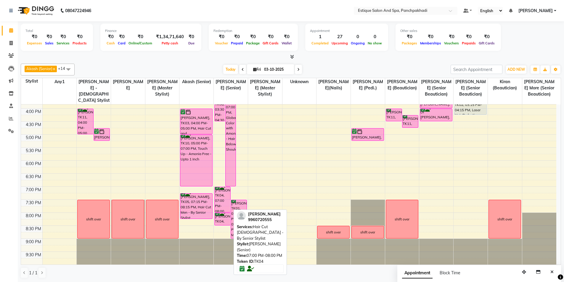
scroll to position [0, 0]
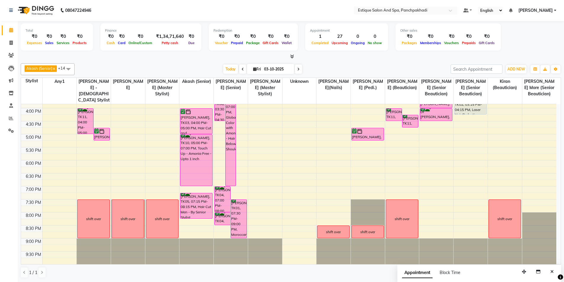
click at [215, 176] on div "9:00 AM 9:30 AM 10:00 AM 10:30 AM 11:00 AM 11:30 AM 12:00 PM 12:30 PM 1:00 PM 1…" at bounding box center [288, 95] width 535 height 338
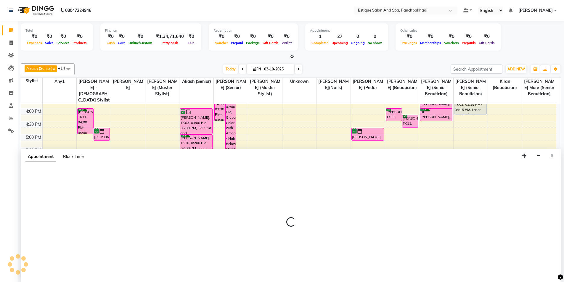
select select "15909"
select select "1110"
select select "tentative"
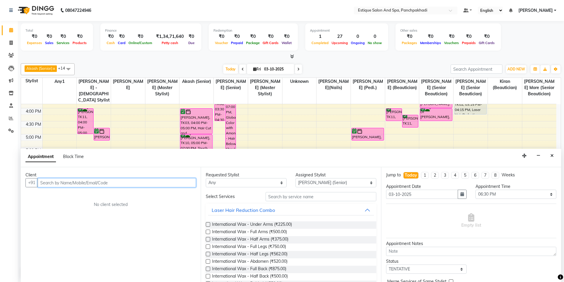
click at [59, 182] on input "text" at bounding box center [117, 182] width 158 height 9
type input "s"
type input "n"
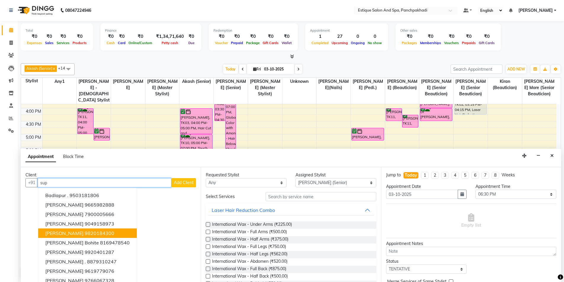
click at [52, 232] on span "[PERSON_NAME]" at bounding box center [64, 233] width 38 height 6
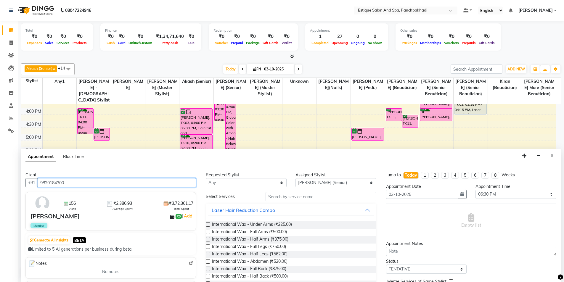
type input "9820184300"
click at [479, 195] on select "Select 10:00 AM 10:15 AM 10:30 AM 10:45 AM 11:00 AM 11:15 AM 11:30 AM 11:45 AM …" at bounding box center [515, 194] width 81 height 9
click at [475, 190] on select "Select 10:00 AM 10:15 AM 10:30 AM 10:45 AM 11:00 AM 11:15 AM 11:30 AM 11:45 AM …" at bounding box center [515, 194] width 81 height 9
click at [326, 185] on select "Select [PERSON_NAME] (master stylist) [PERSON_NAME] (Senior) [PERSON_NAME]( Sen…" at bounding box center [335, 182] width 81 height 9
select select "15901"
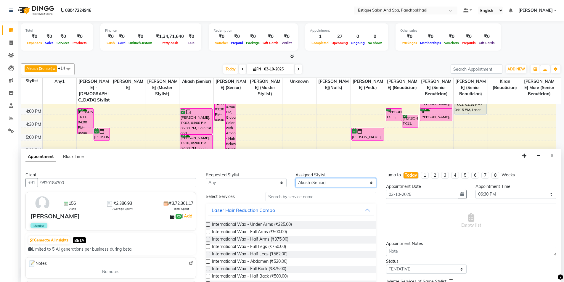
click at [295, 178] on select "Select [PERSON_NAME] (master stylist) [PERSON_NAME] (Senior) [PERSON_NAME]( Sen…" at bounding box center [335, 182] width 81 height 9
click at [276, 197] on input "text" at bounding box center [320, 196] width 111 height 9
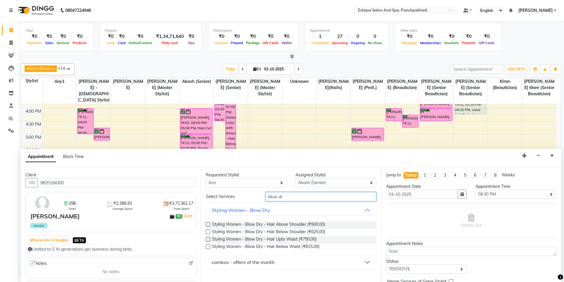
type input "blow dr"
click at [208, 230] on label at bounding box center [208, 232] width 4 height 4
click at [208, 231] on input "checkbox" at bounding box center [208, 233] width 4 height 4
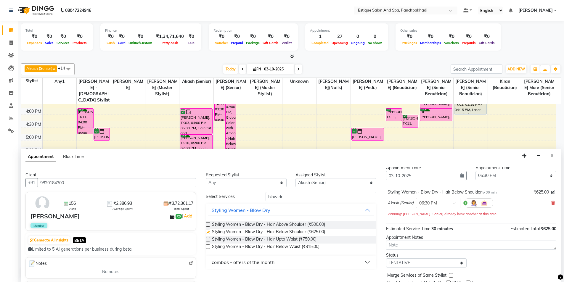
checkbox input "false"
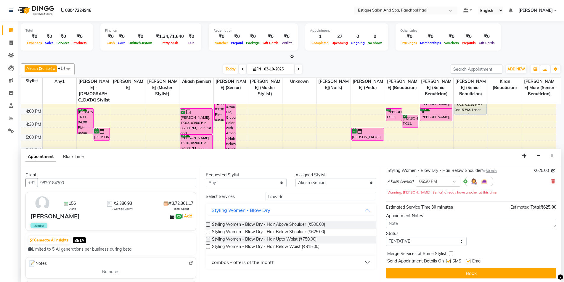
scroll to position [41, 0]
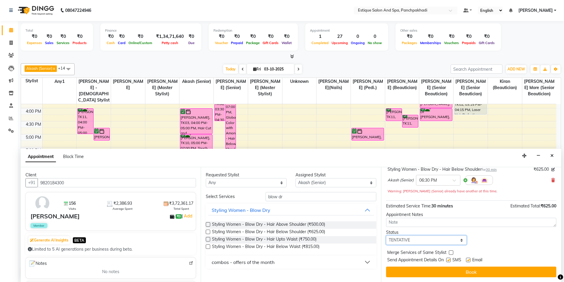
click at [418, 240] on select "Select TENTATIVE CONFIRM CHECK-IN UPCOMING" at bounding box center [426, 240] width 81 height 9
select select "confirm booking"
click at [386, 236] on select "Select TENTATIVE CONFIRM CHECK-IN UPCOMING" at bounding box center [426, 240] width 81 height 9
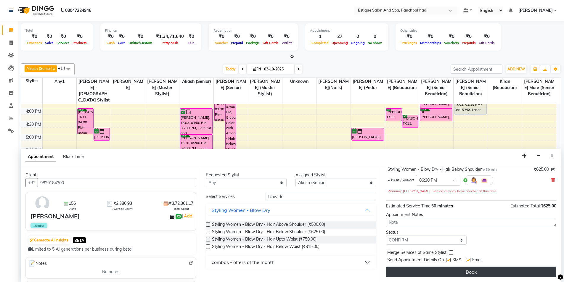
click at [420, 272] on button "Book" at bounding box center [471, 272] width 170 height 11
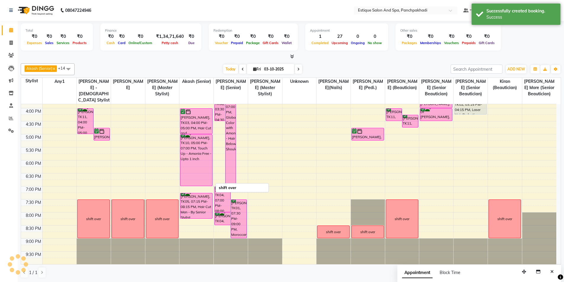
scroll to position [0, 0]
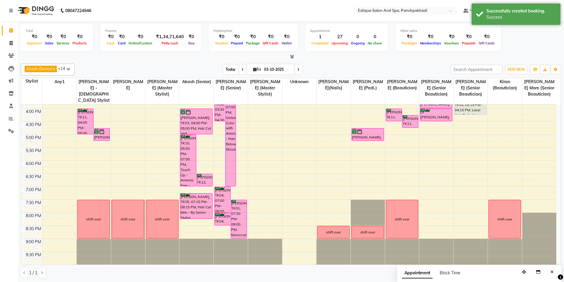
click at [223, 70] on span "Today" at bounding box center [230, 69] width 15 height 9
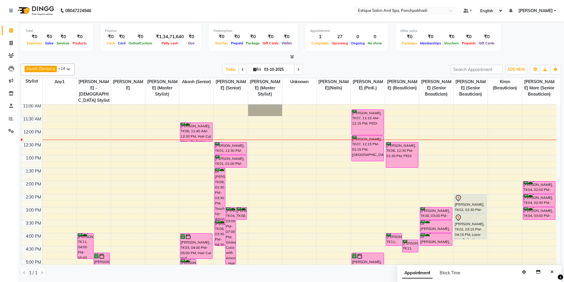
scroll to position [49, 0]
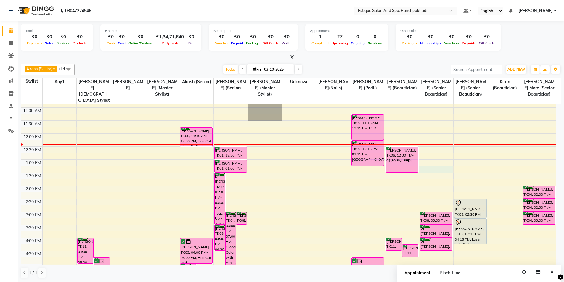
click at [438, 168] on div "9:00 AM 9:30 AM 10:00 AM 10:30 AM 11:00 AM 11:30 AM 12:00 PM 12:30 PM 1:00 PM 1…" at bounding box center [288, 225] width 535 height 338
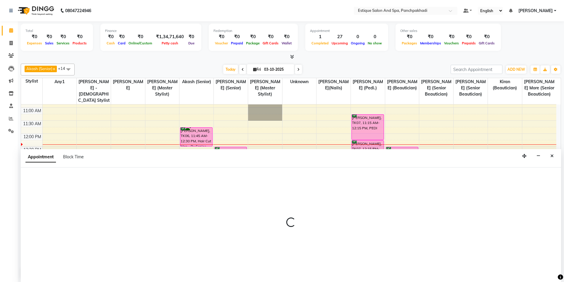
scroll to position [0, 0]
select select "15917"
select select "795"
select select "tentative"
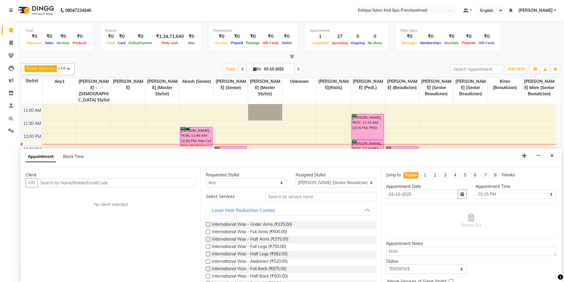
click at [78, 183] on input "text" at bounding box center [117, 182] width 158 height 9
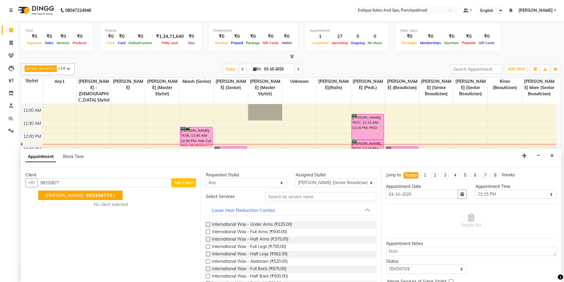
click at [86, 195] on span "98330877" at bounding box center [98, 195] width 24 height 6
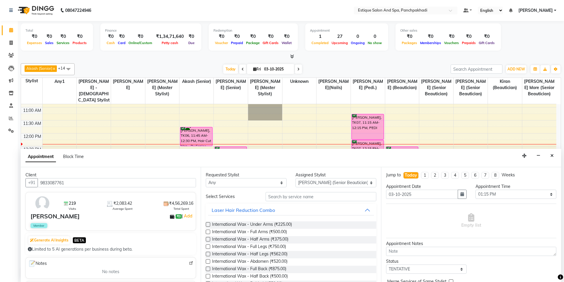
type input "9833087761"
click at [274, 183] on select "Any [PERSON_NAME] (master stylist) [PERSON_NAME] (Senior) [PERSON_NAME]( Senior…" at bounding box center [246, 182] width 81 height 9
select select "15917"
click at [206, 178] on select "Any [PERSON_NAME] (master stylist) [PERSON_NAME] (Senior) [PERSON_NAME]( Senior…" at bounding box center [246, 182] width 81 height 9
click at [507, 194] on select "Select 10:00 AM 10:15 AM 10:30 AM 10:45 AM 11:00 AM 11:15 AM 11:30 AM 11:45 AM …" at bounding box center [515, 194] width 81 height 9
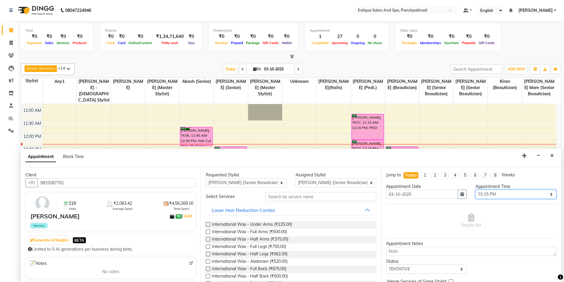
select select "765"
click at [475, 190] on select "Select 10:00 AM 10:15 AM 10:30 AM 10:45 AM 11:00 AM 11:15 AM 11:30 AM 11:45 AM …" at bounding box center [515, 194] width 81 height 9
click at [295, 201] on input "text" at bounding box center [320, 196] width 111 height 9
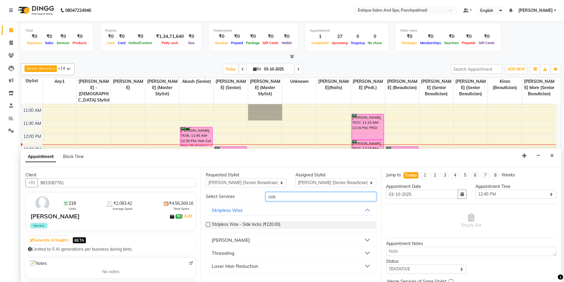
type input "side"
click at [206, 224] on label at bounding box center [208, 224] width 4 height 4
click at [206, 224] on input "checkbox" at bounding box center [208, 225] width 4 height 4
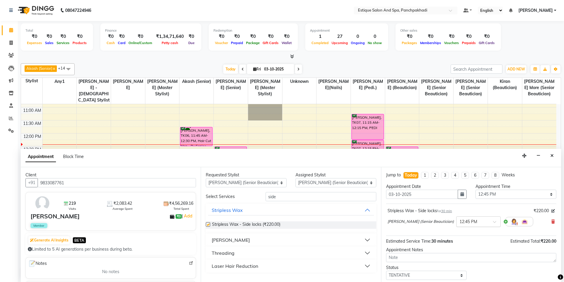
checkbox input "false"
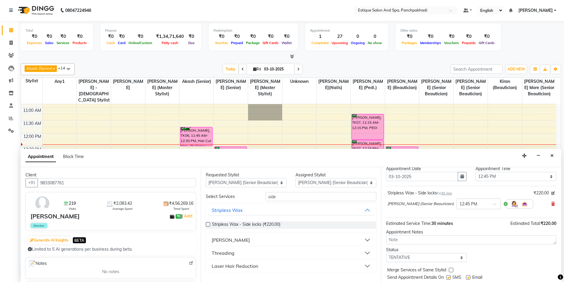
scroll to position [35, 0]
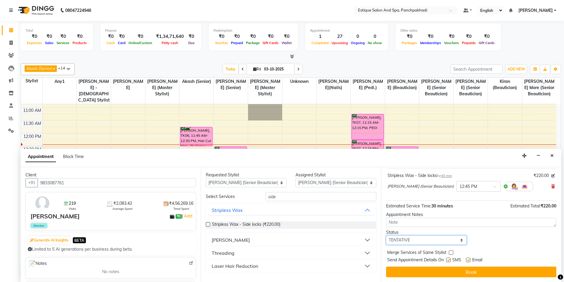
click at [416, 239] on select "Select TENTATIVE CONFIRM CHECK-IN UPCOMING" at bounding box center [426, 240] width 81 height 9
select select "confirm booking"
click at [386, 236] on select "Select TENTATIVE CONFIRM CHECK-IN UPCOMING" at bounding box center [426, 240] width 81 height 9
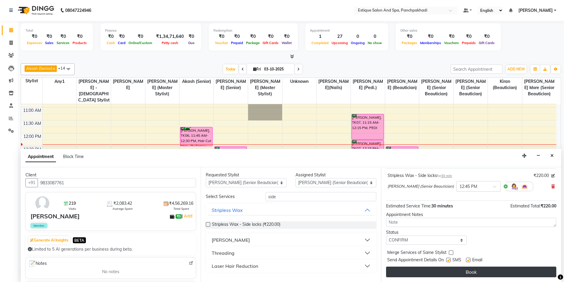
click at [417, 271] on button "Book" at bounding box center [471, 272] width 170 height 11
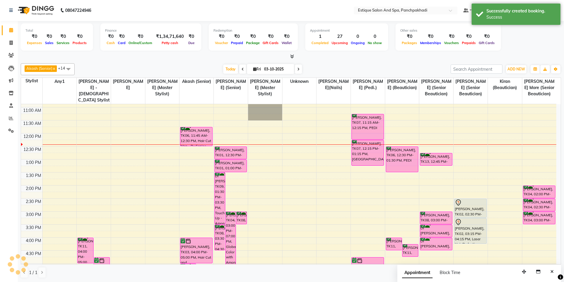
scroll to position [0, 0]
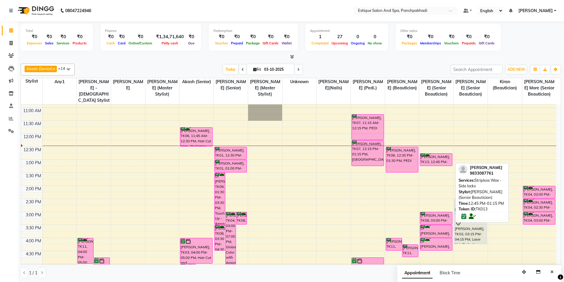
click at [427, 162] on div "[PERSON_NAME], TK13, 12:45 PM-01:15 PM, Stripless Wax - Side locks" at bounding box center [436, 160] width 32 height 12
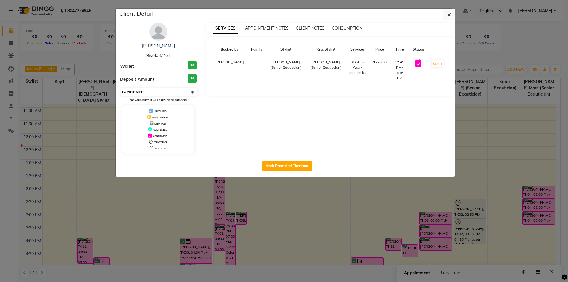
click at [143, 92] on select "Select IN SERVICE CONFIRMED TENTATIVE CHECK IN MARK DONE DROPPED UPCOMING" at bounding box center [159, 92] width 77 height 8
select select "1"
click at [121, 88] on select "Select IN SERVICE CONFIRMED TENTATIVE CHECK IN MARK DONE DROPPED UPCOMING" at bounding box center [159, 92] width 77 height 8
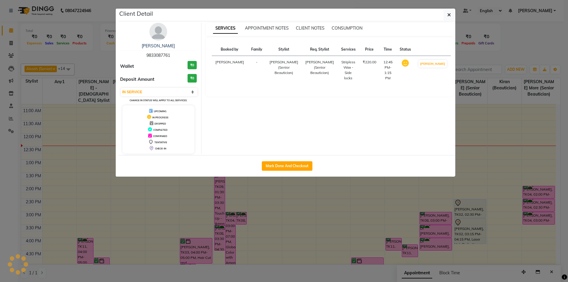
click at [449, 16] on icon "button" at bounding box center [449, 14] width 4 height 5
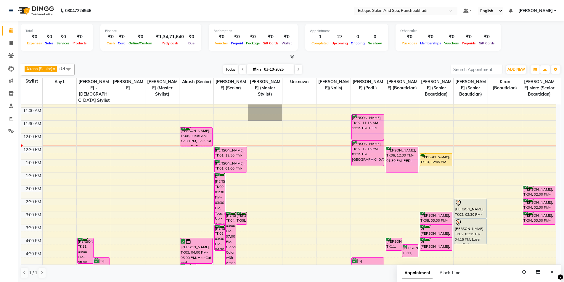
click at [225, 71] on span "Today" at bounding box center [230, 69] width 15 height 9
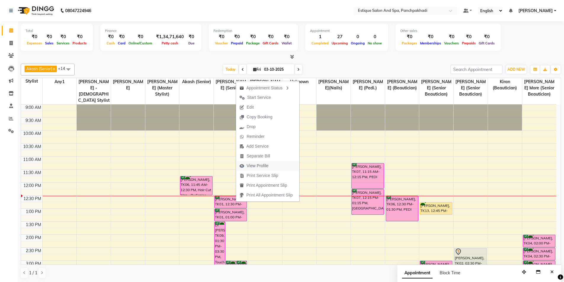
click at [253, 164] on span "View Profile" at bounding box center [258, 166] width 22 height 6
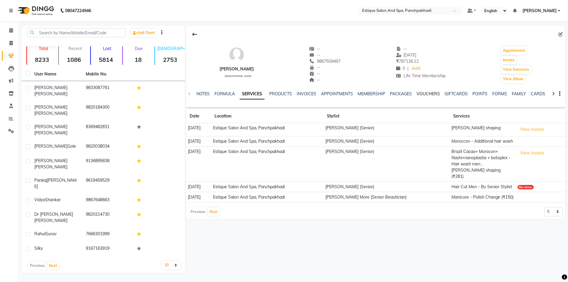
click at [417, 94] on link "VOUCHERS" at bounding box center [428, 93] width 23 height 5
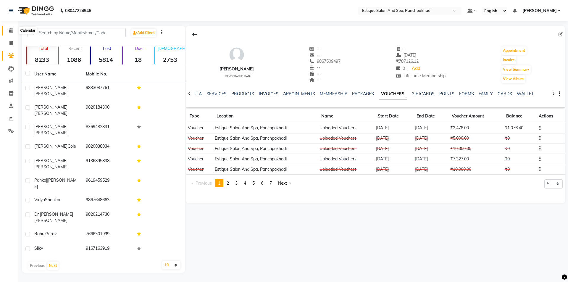
click at [11, 29] on icon at bounding box center [11, 30] width 4 height 4
